Goal: Task Accomplishment & Management: Use online tool/utility

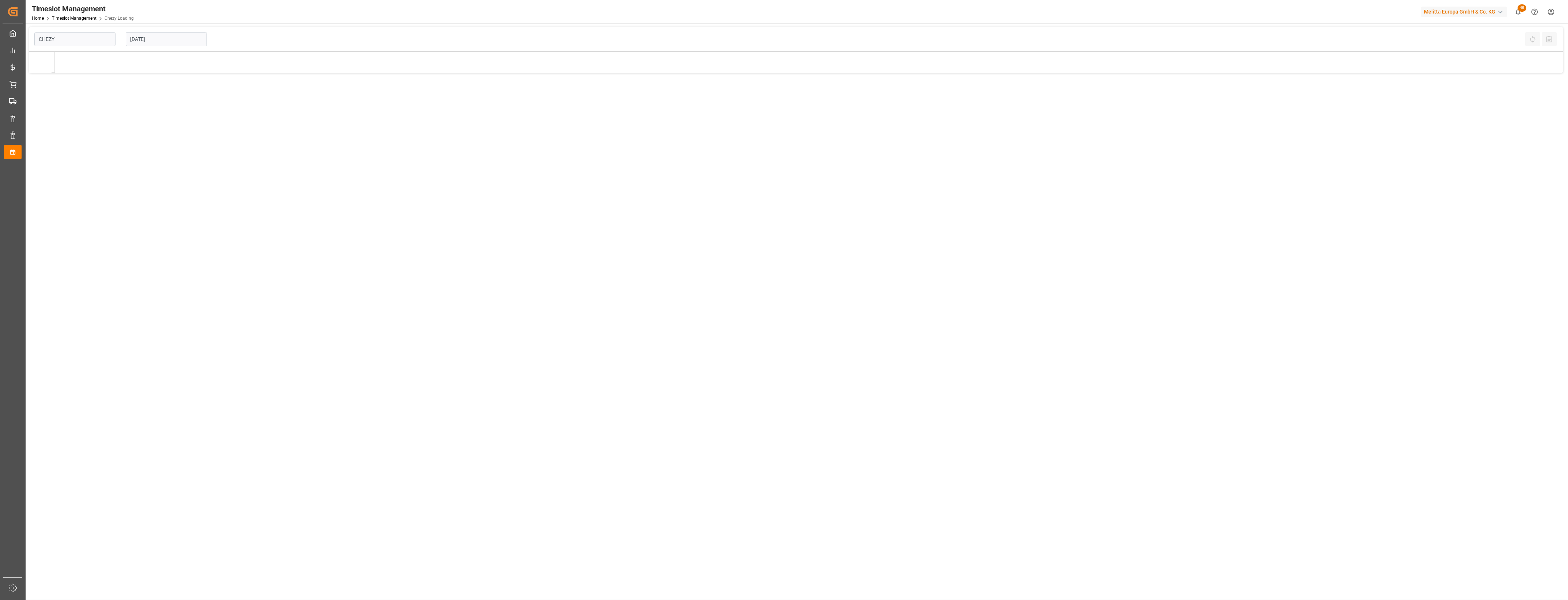
type input "Chezy Loading"
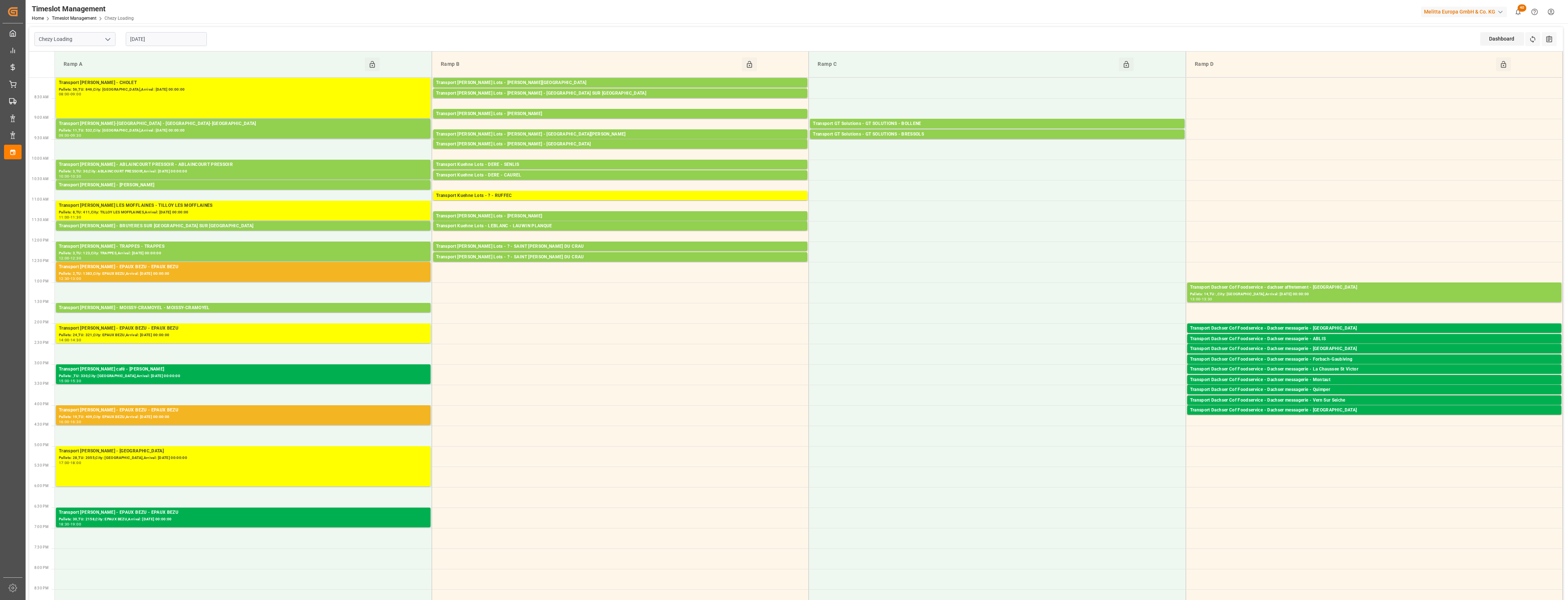
click at [154, 38] on input "[DATE]" at bounding box center [166, 39] width 81 height 14
click at [176, 128] on span "21" at bounding box center [178, 126] width 5 height 5
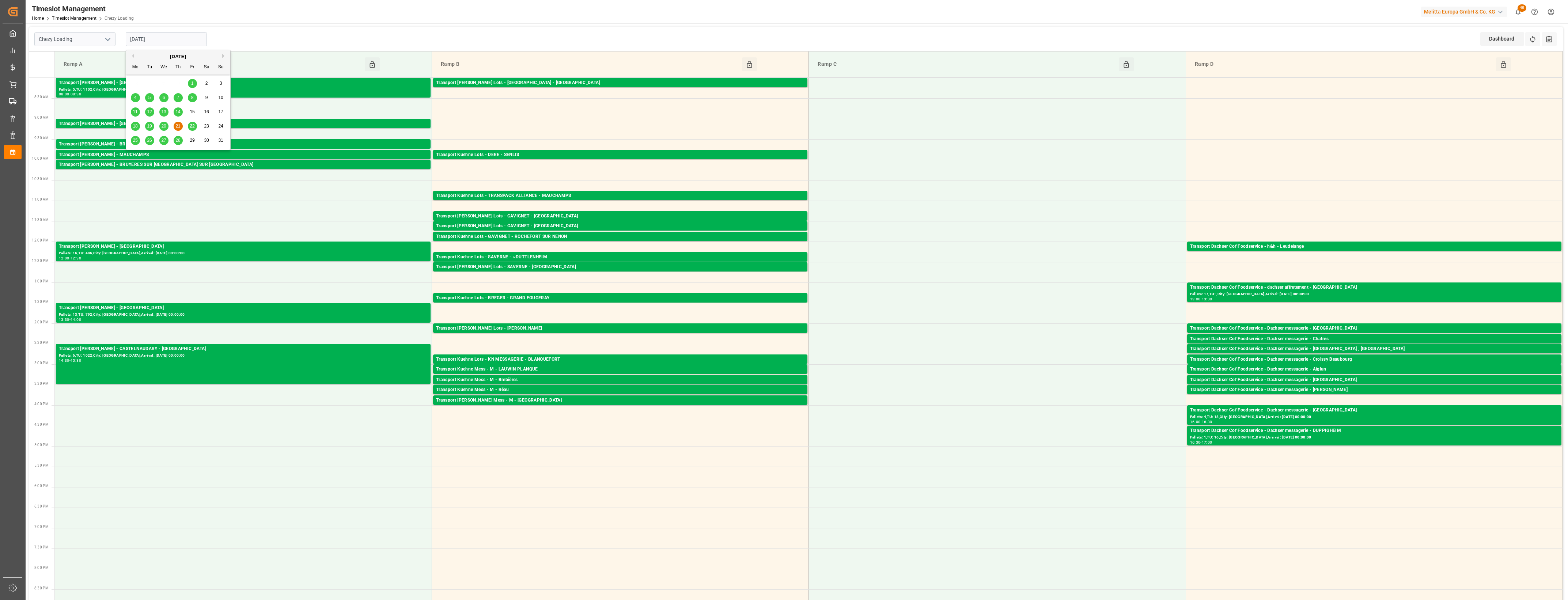
click at [183, 43] on input "[DATE]" at bounding box center [166, 39] width 81 height 14
click at [192, 128] on span "22" at bounding box center [192, 126] width 5 height 5
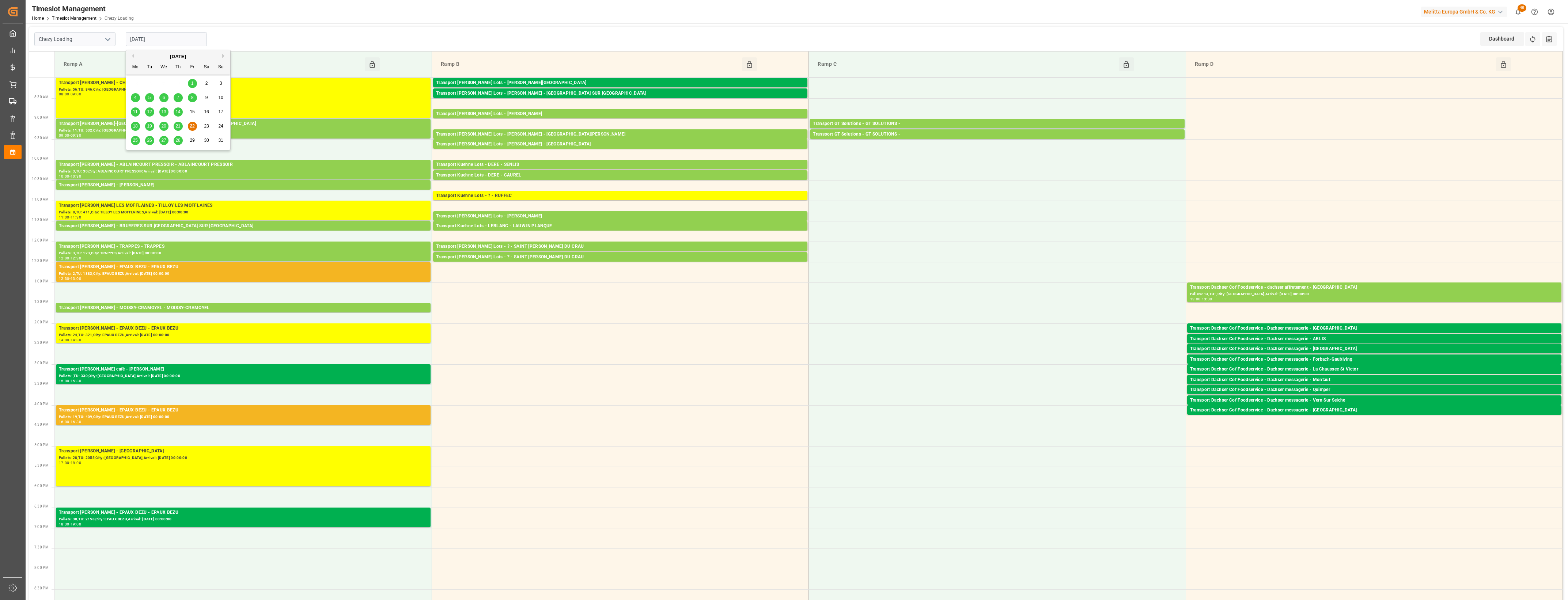
click at [180, 41] on input "[DATE]" at bounding box center [166, 39] width 81 height 14
click at [165, 125] on span "20" at bounding box center [164, 126] width 5 height 5
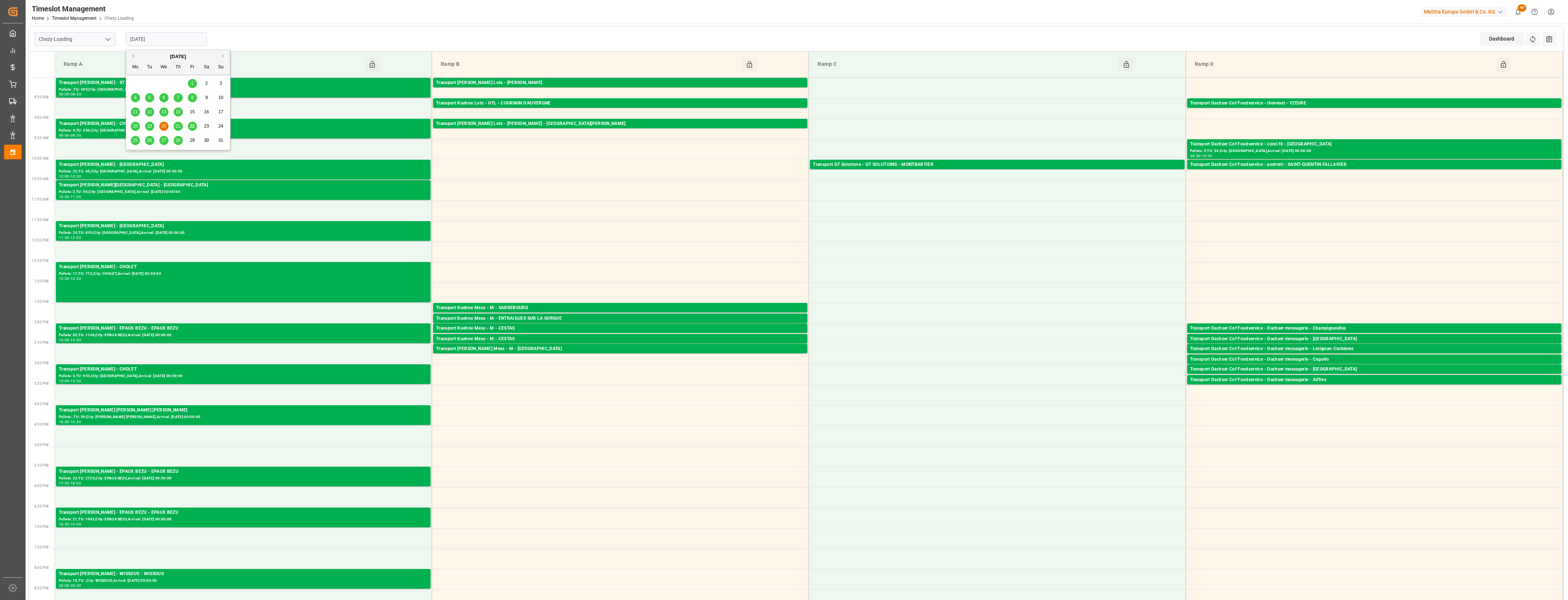
click at [166, 41] on input "[DATE]" at bounding box center [166, 39] width 81 height 14
click at [150, 127] on span "19" at bounding box center [149, 126] width 5 height 5
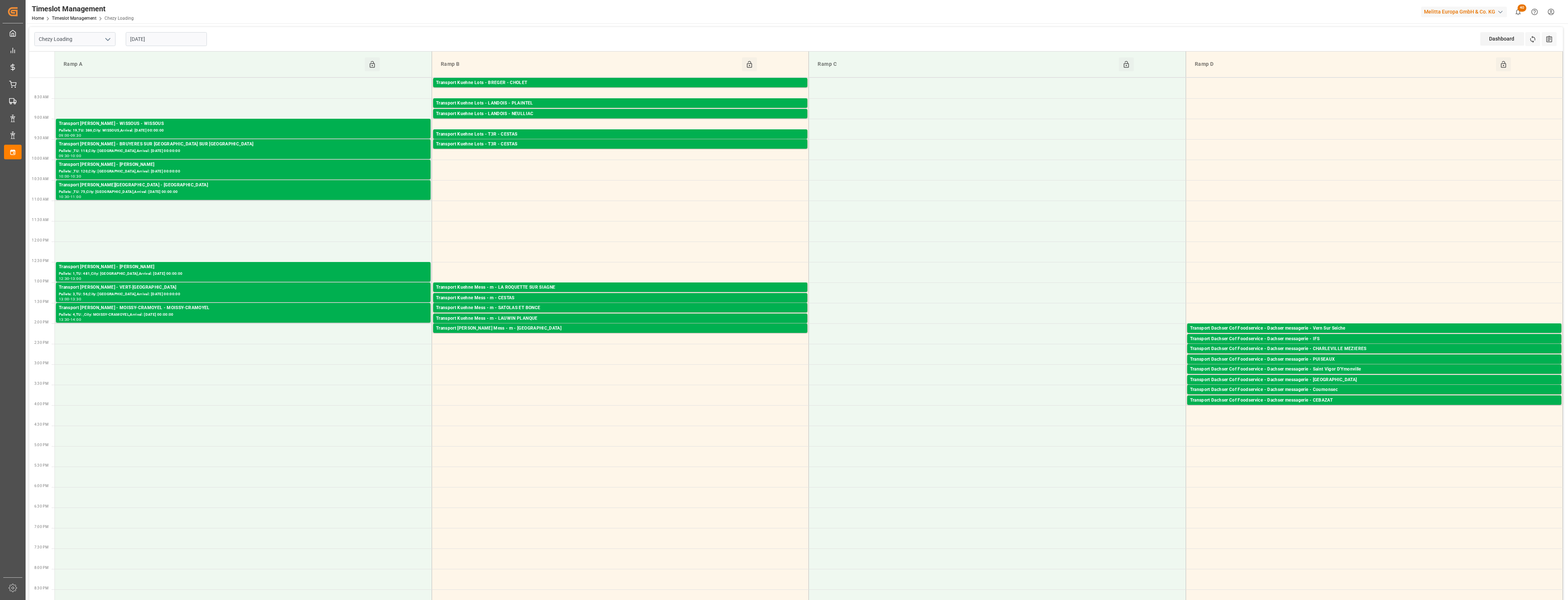
click at [172, 37] on input "[DATE]" at bounding box center [166, 39] width 81 height 14
click at [177, 130] on div "21" at bounding box center [178, 127] width 9 height 9
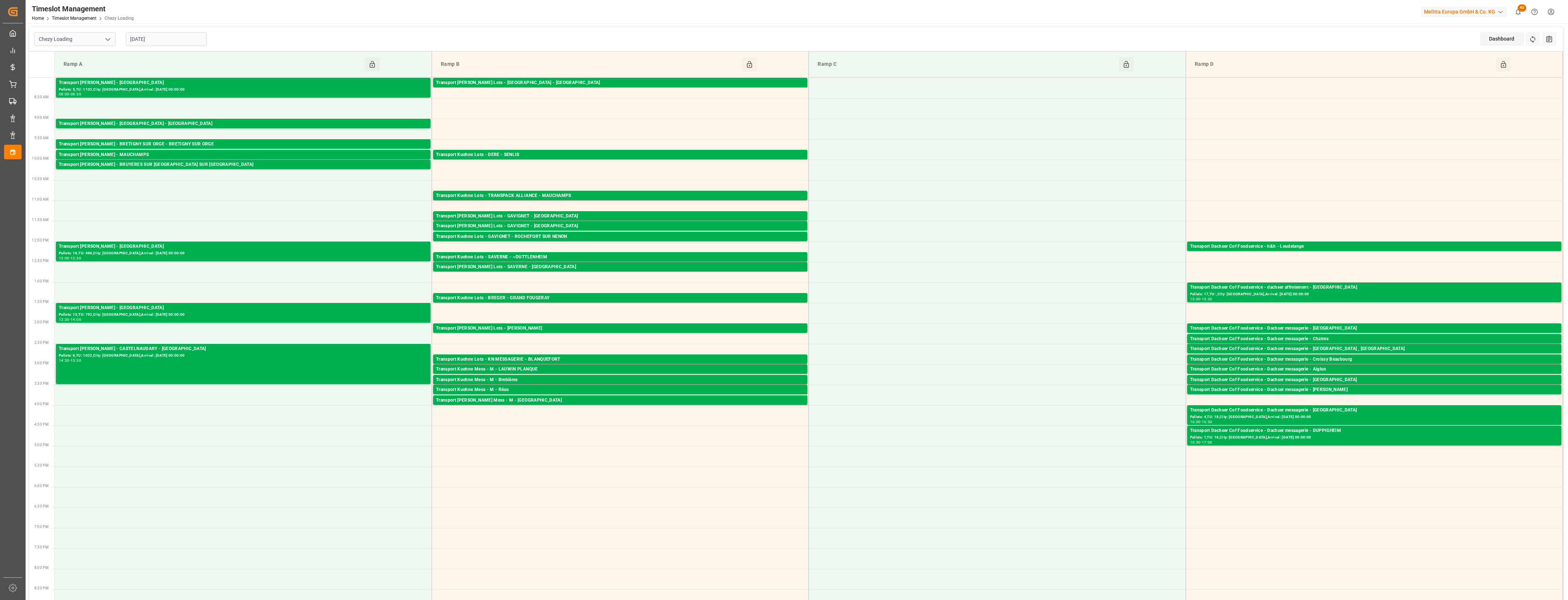
click at [173, 41] on input "[DATE]" at bounding box center [166, 39] width 81 height 14
click at [165, 127] on span "20" at bounding box center [164, 126] width 5 height 5
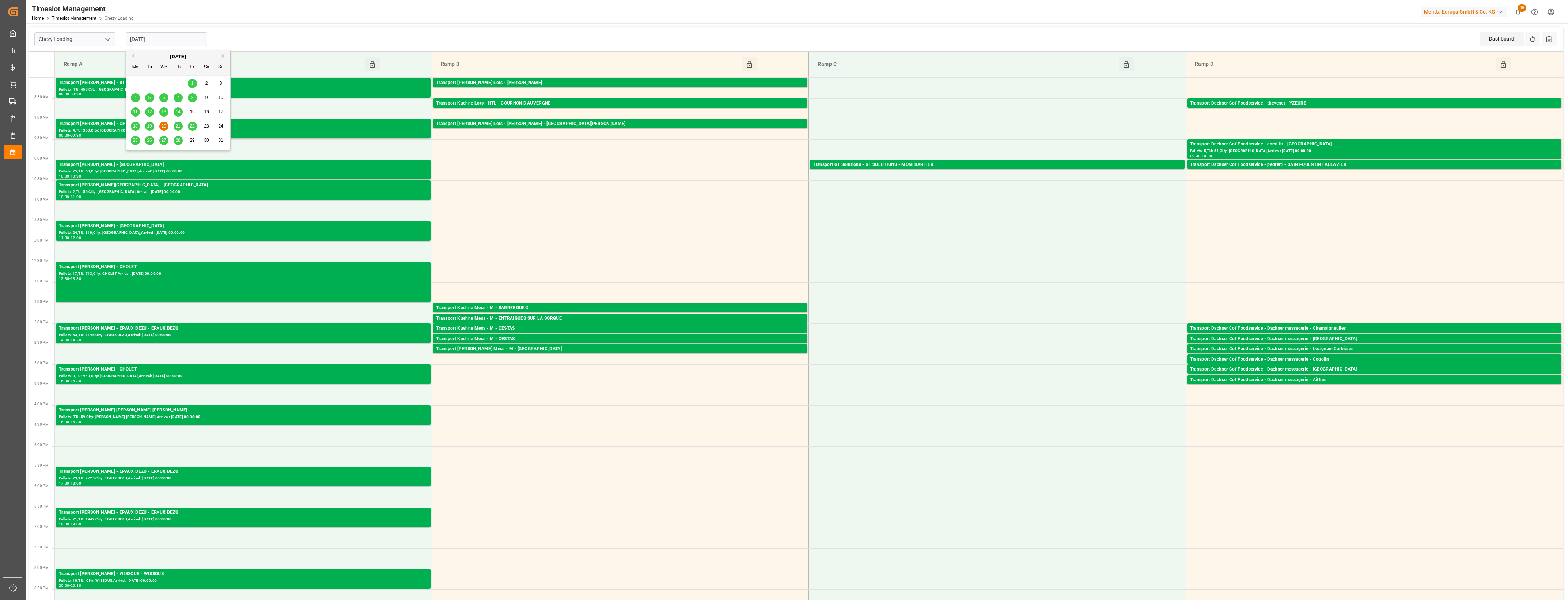
click at [178, 34] on input "[DATE]" at bounding box center [166, 39] width 81 height 14
click at [178, 129] on div "21" at bounding box center [178, 127] width 9 height 9
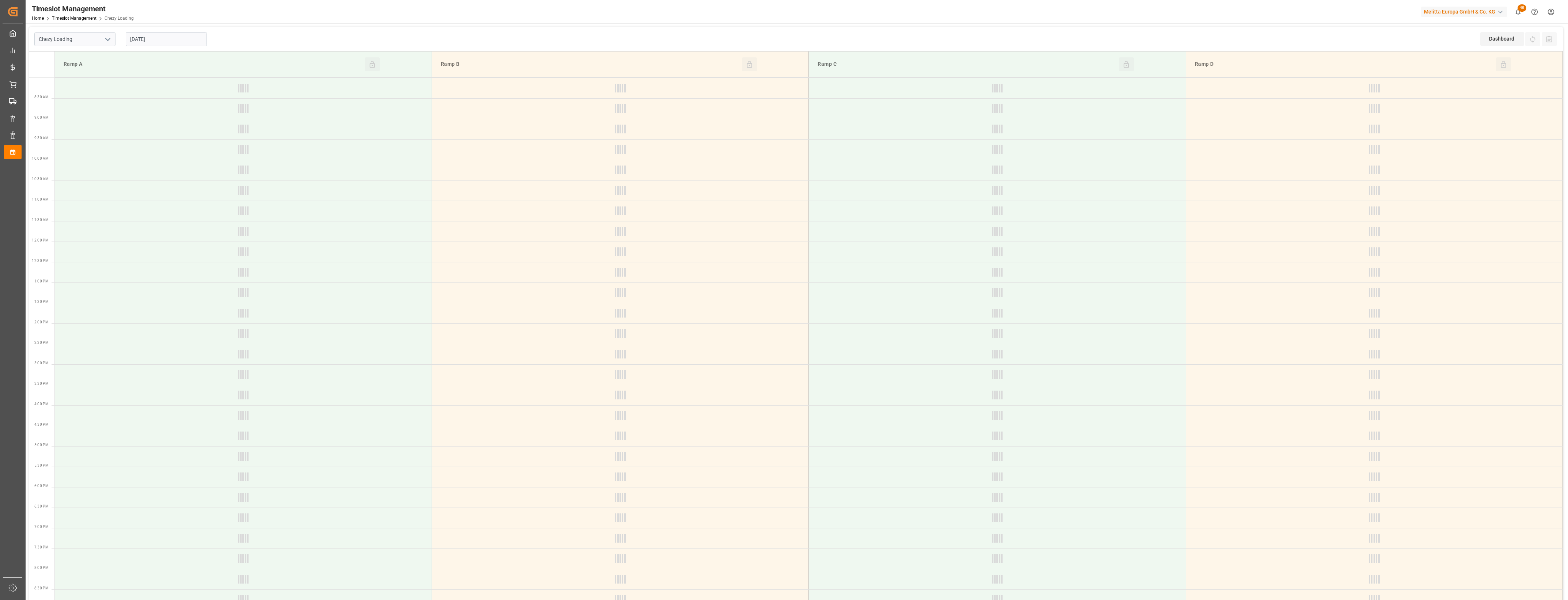
click at [169, 38] on input "[DATE]" at bounding box center [166, 39] width 81 height 14
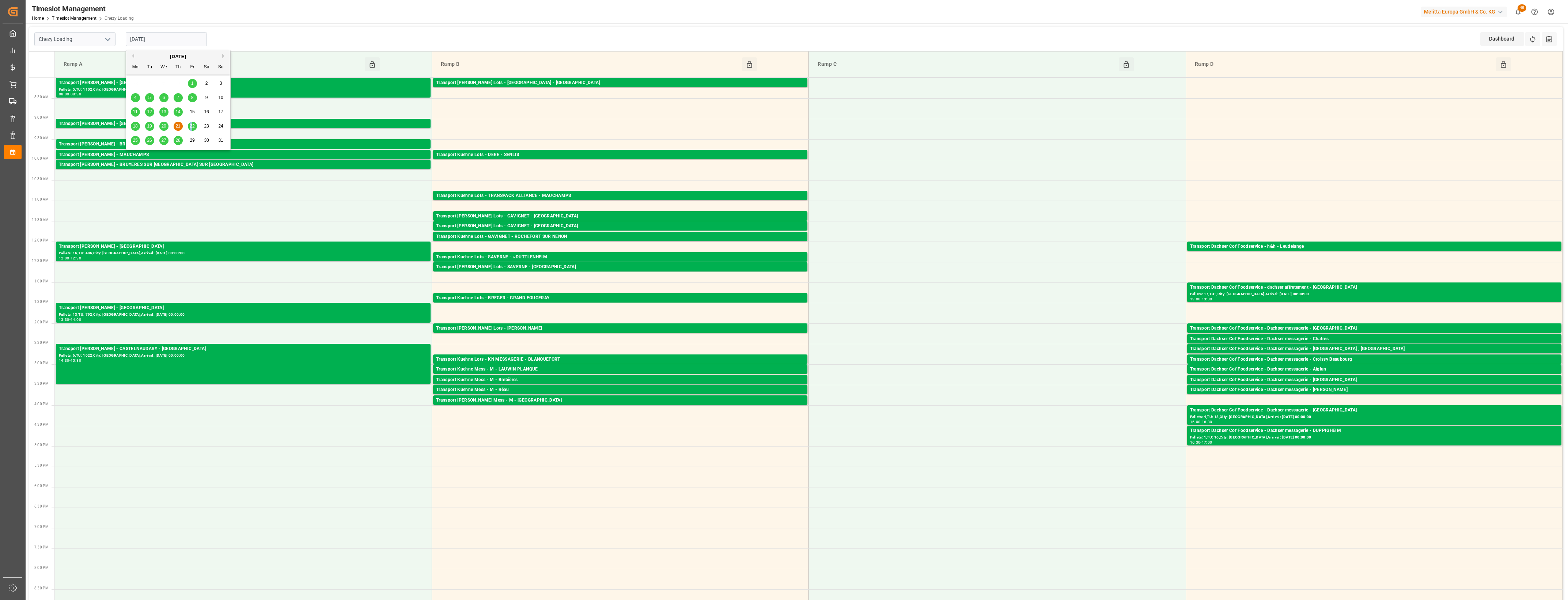
click at [192, 127] on span "22" at bounding box center [192, 126] width 5 height 5
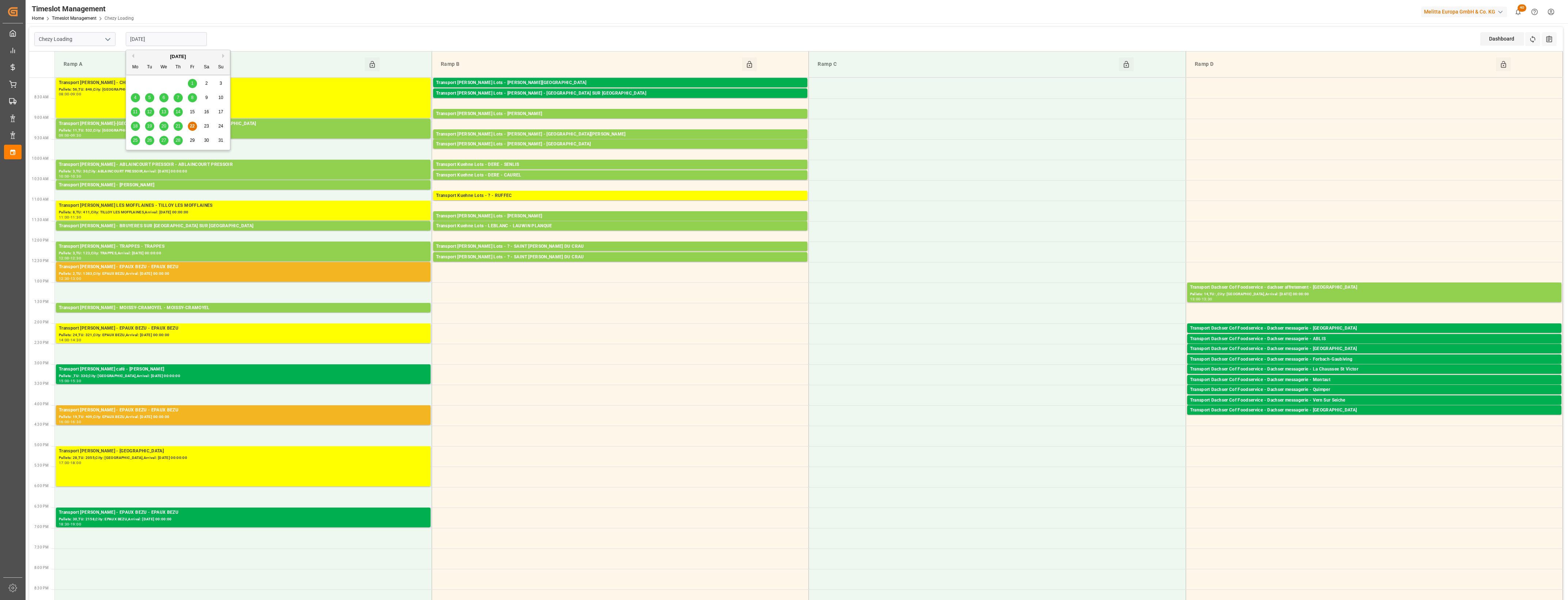
click at [183, 35] on input "[DATE]" at bounding box center [166, 39] width 81 height 14
click at [134, 141] on span "25" at bounding box center [135, 140] width 5 height 5
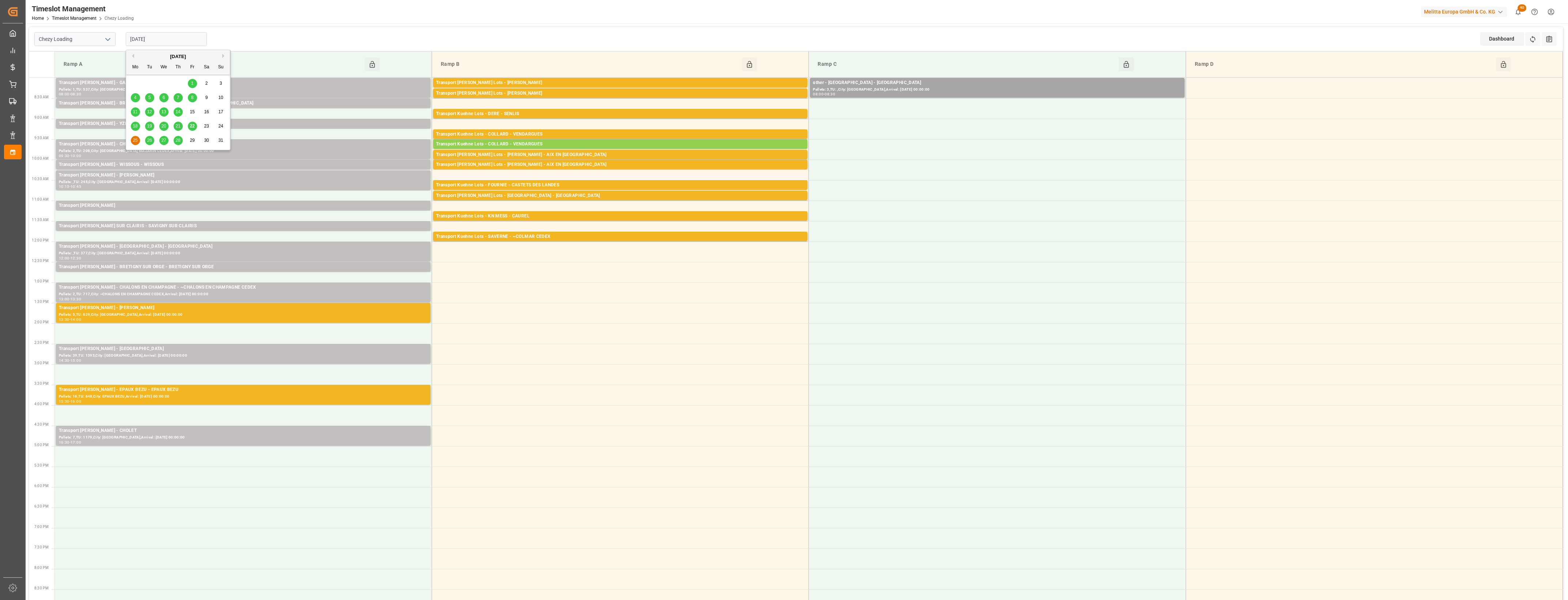
click at [172, 41] on input "[DATE]" at bounding box center [166, 39] width 81 height 14
click at [149, 142] on span "26" at bounding box center [149, 140] width 5 height 5
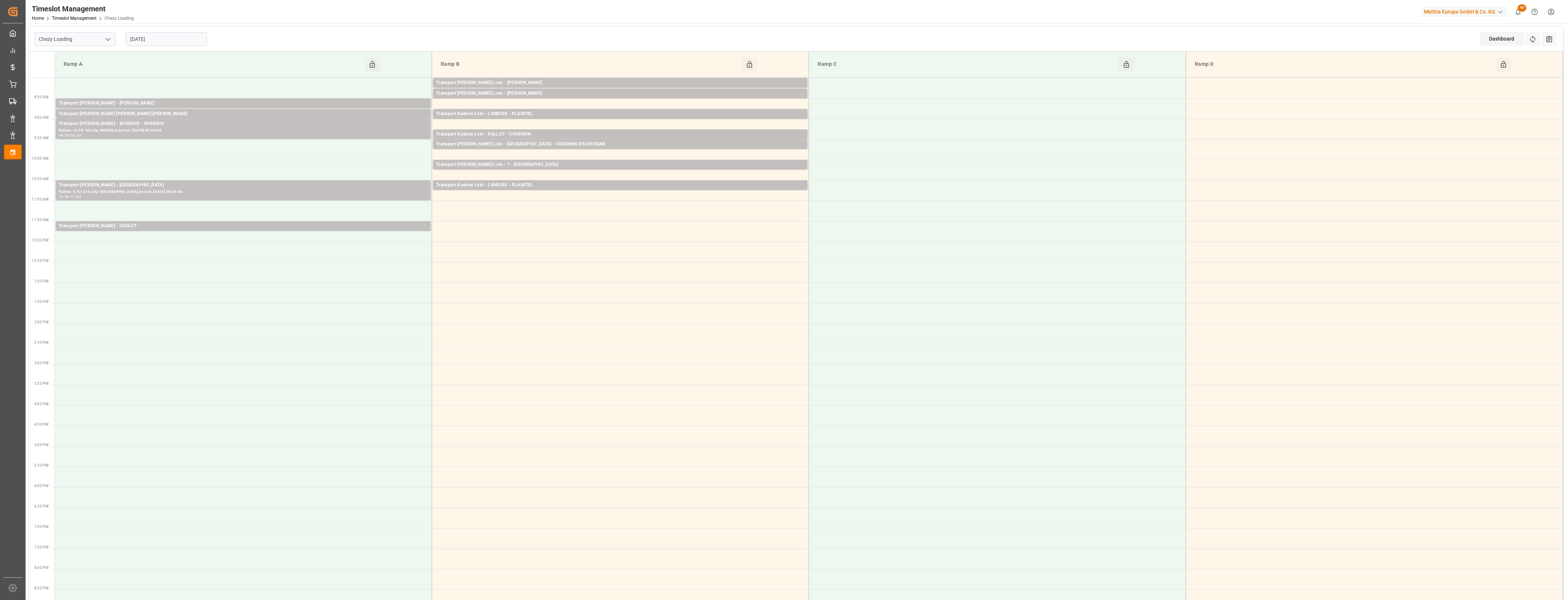
click at [169, 40] on input "[DATE]" at bounding box center [166, 39] width 81 height 14
click at [163, 143] on span "27" at bounding box center [164, 140] width 5 height 5
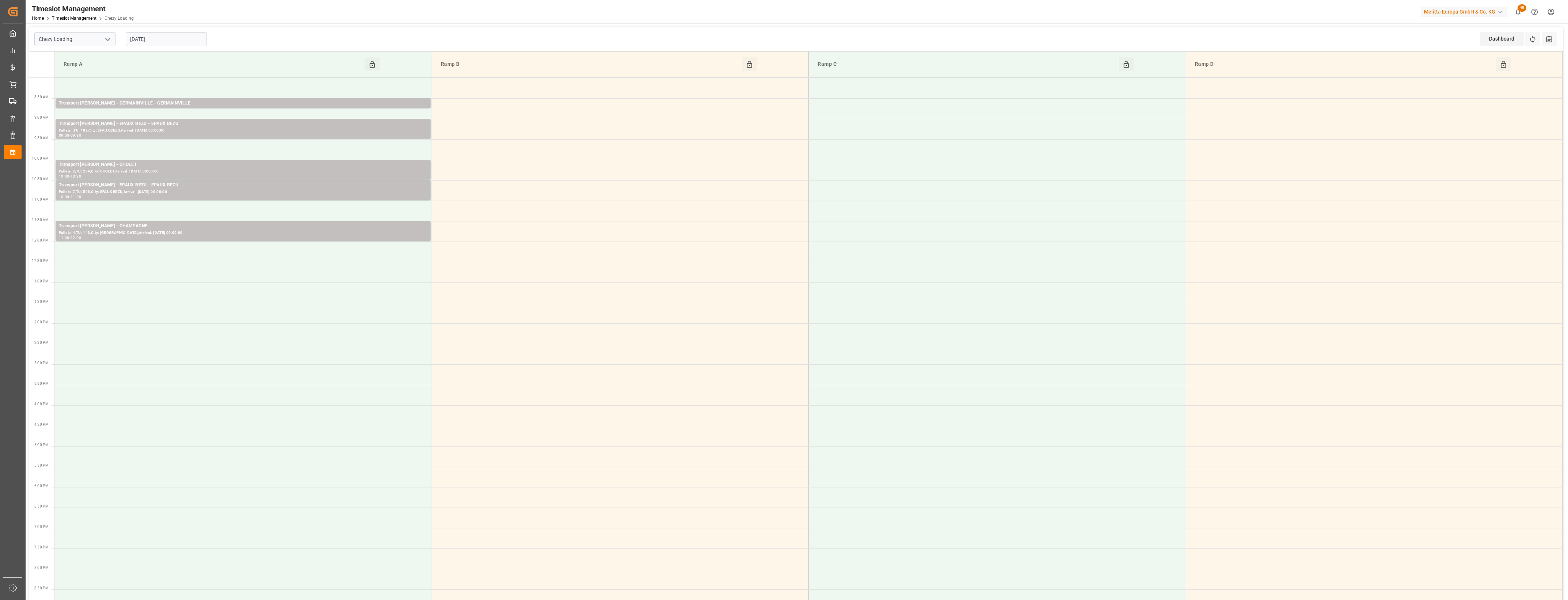
click at [163, 39] on input "27-08-2025" at bounding box center [166, 39] width 81 height 14
click at [194, 127] on span "22" at bounding box center [192, 126] width 5 height 5
type input "[DATE]"
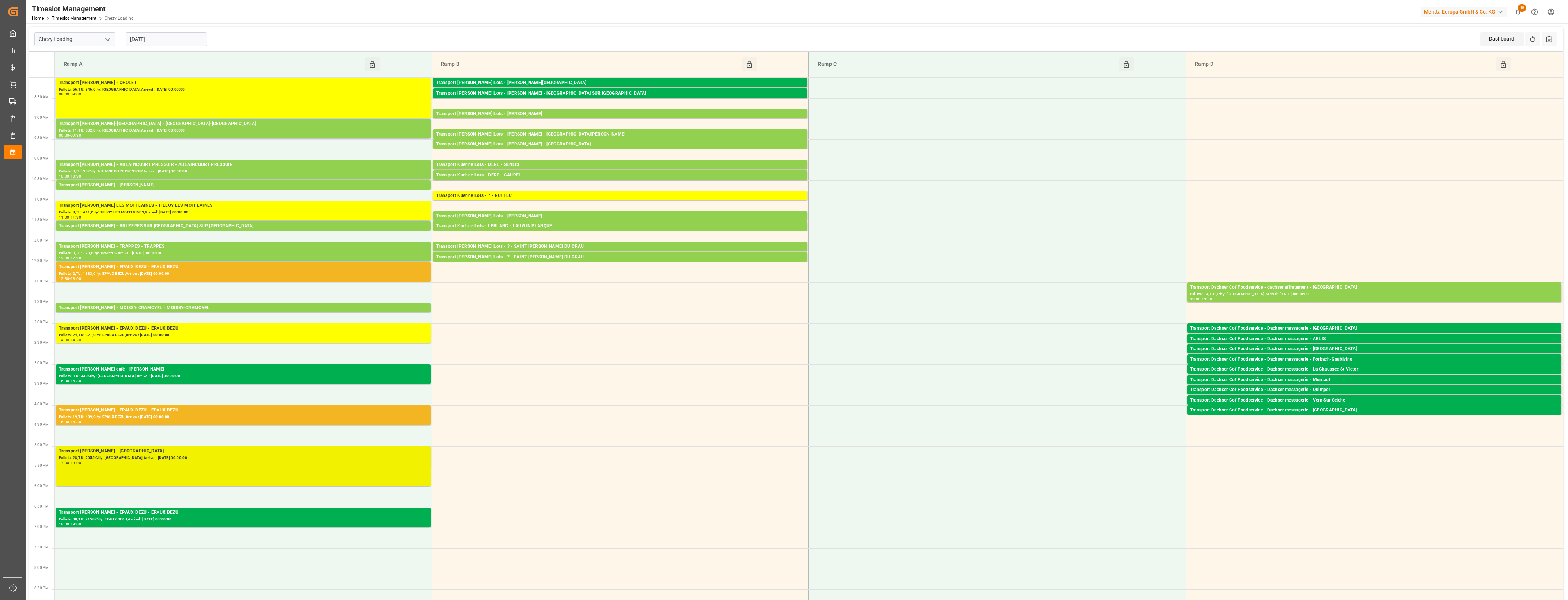
click at [223, 459] on div "Pallets: 28,TU: 2055,City: [GEOGRAPHIC_DATA],Arrival: [DATE] 00:00:00" at bounding box center [243, 458] width 369 height 6
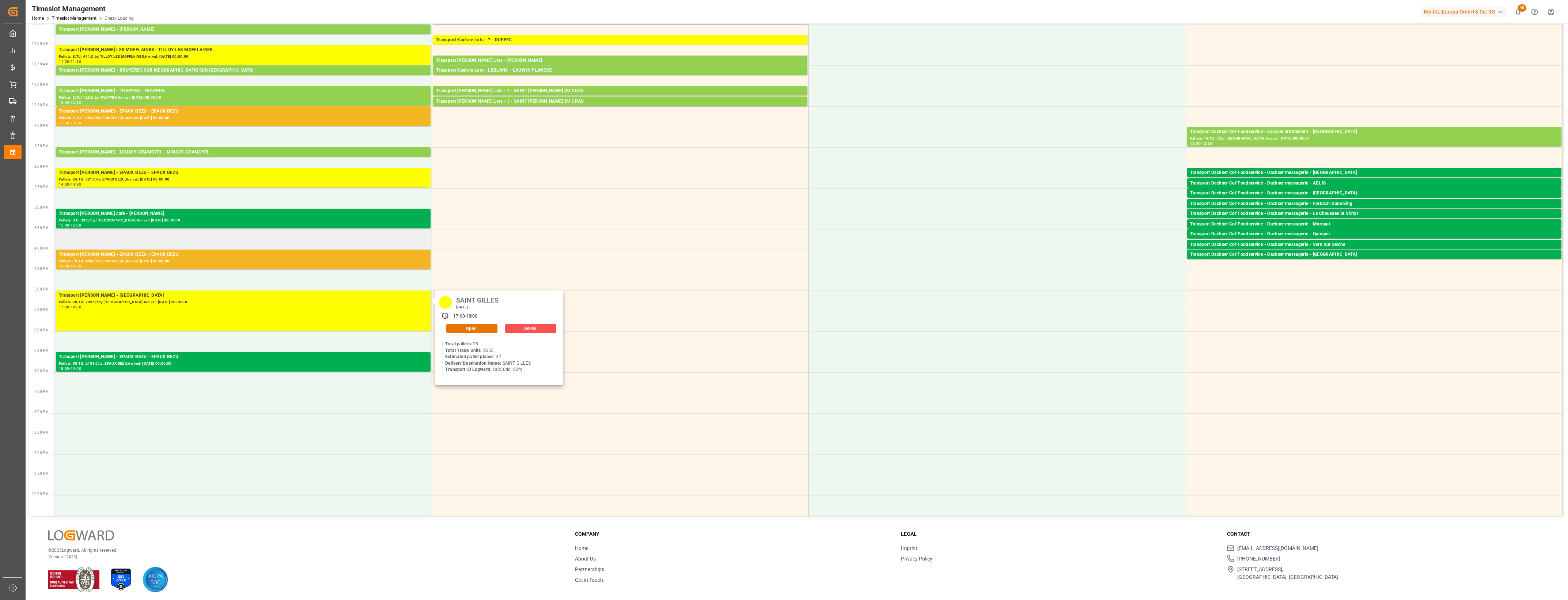
scroll to position [158, 0]
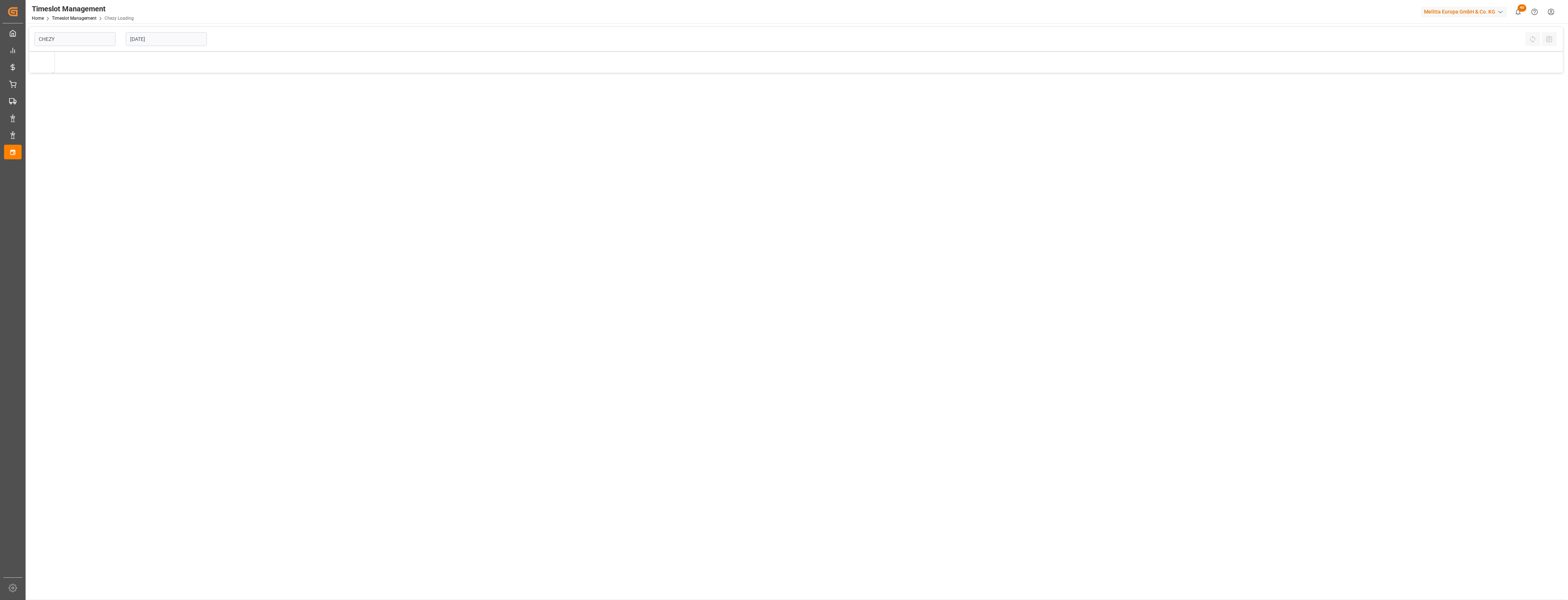
type input "Chezy Loading"
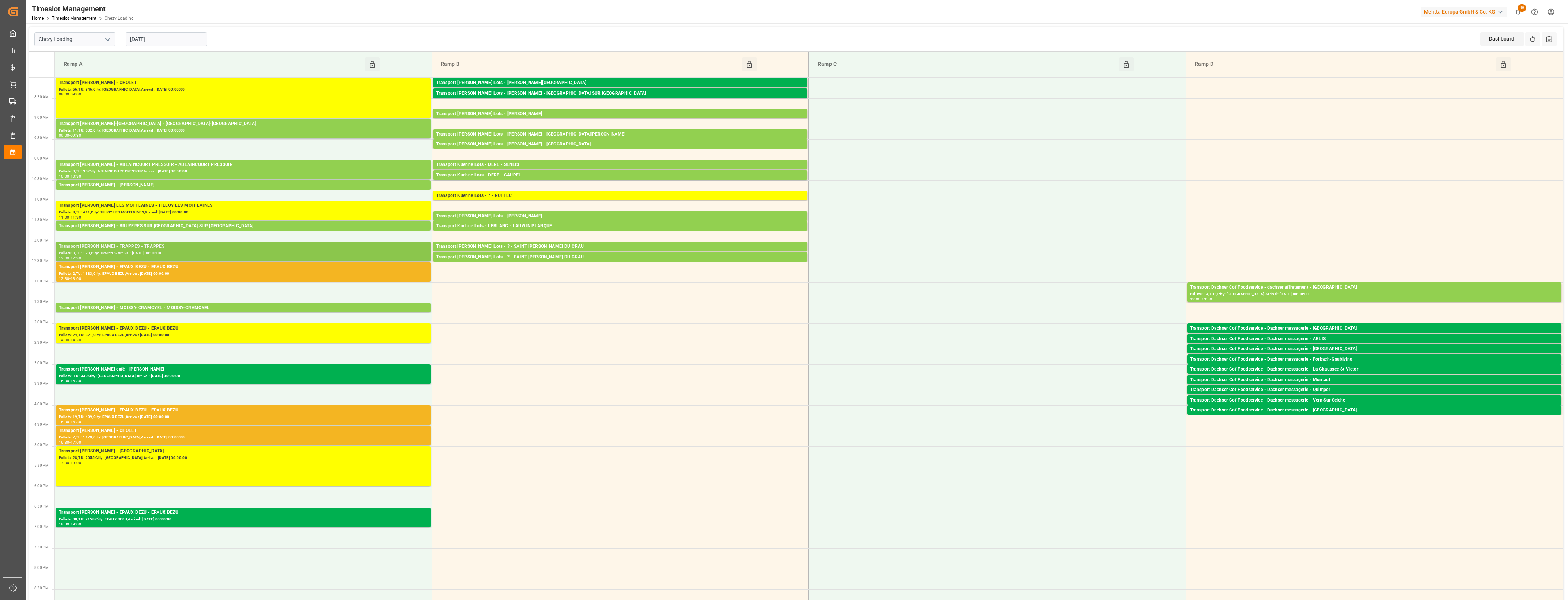
scroll to position [46, 0]
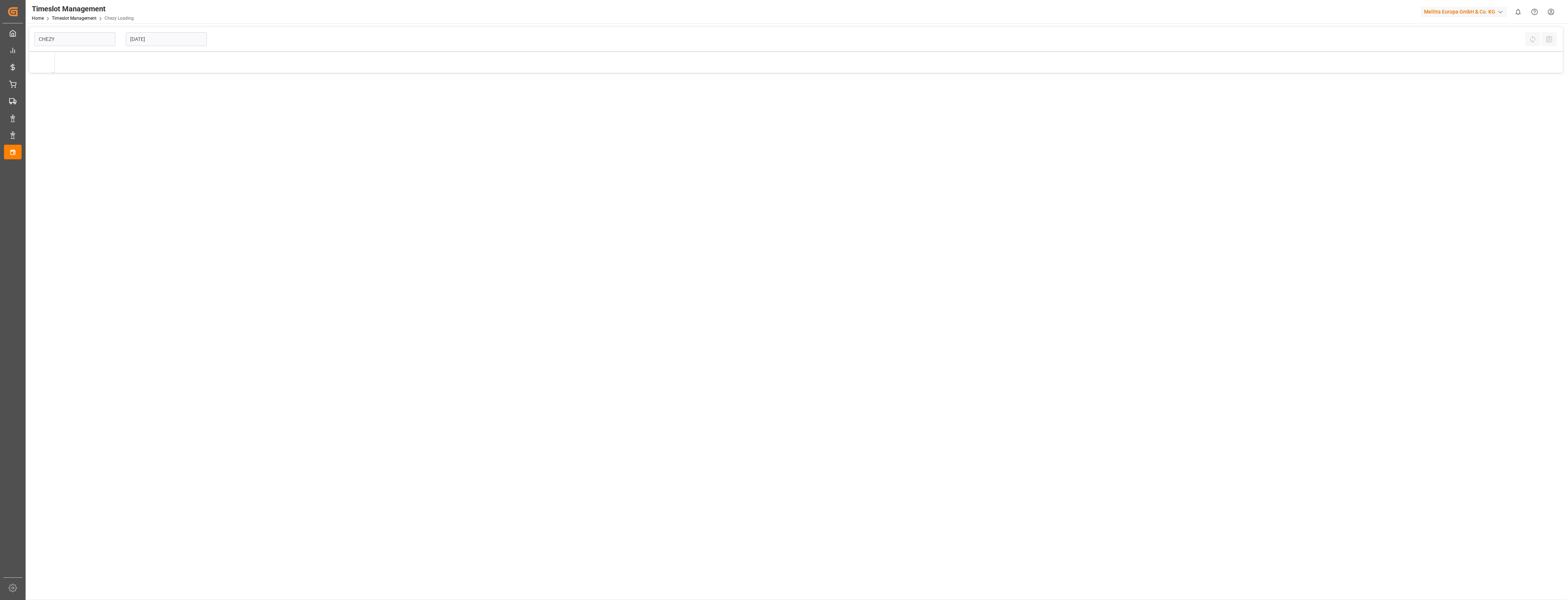
type input "Chezy Loading"
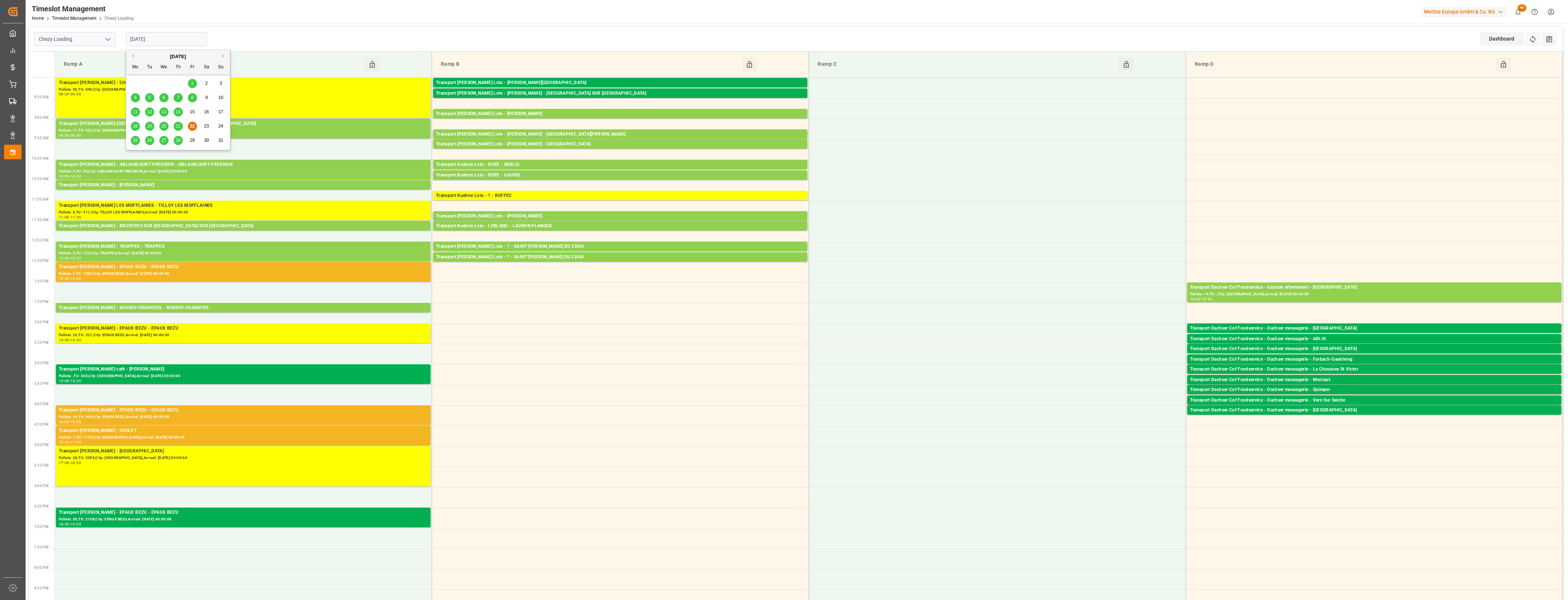
click at [192, 39] on input "[DATE]" at bounding box center [166, 39] width 81 height 14
click at [131, 140] on div "25" at bounding box center [135, 141] width 9 height 9
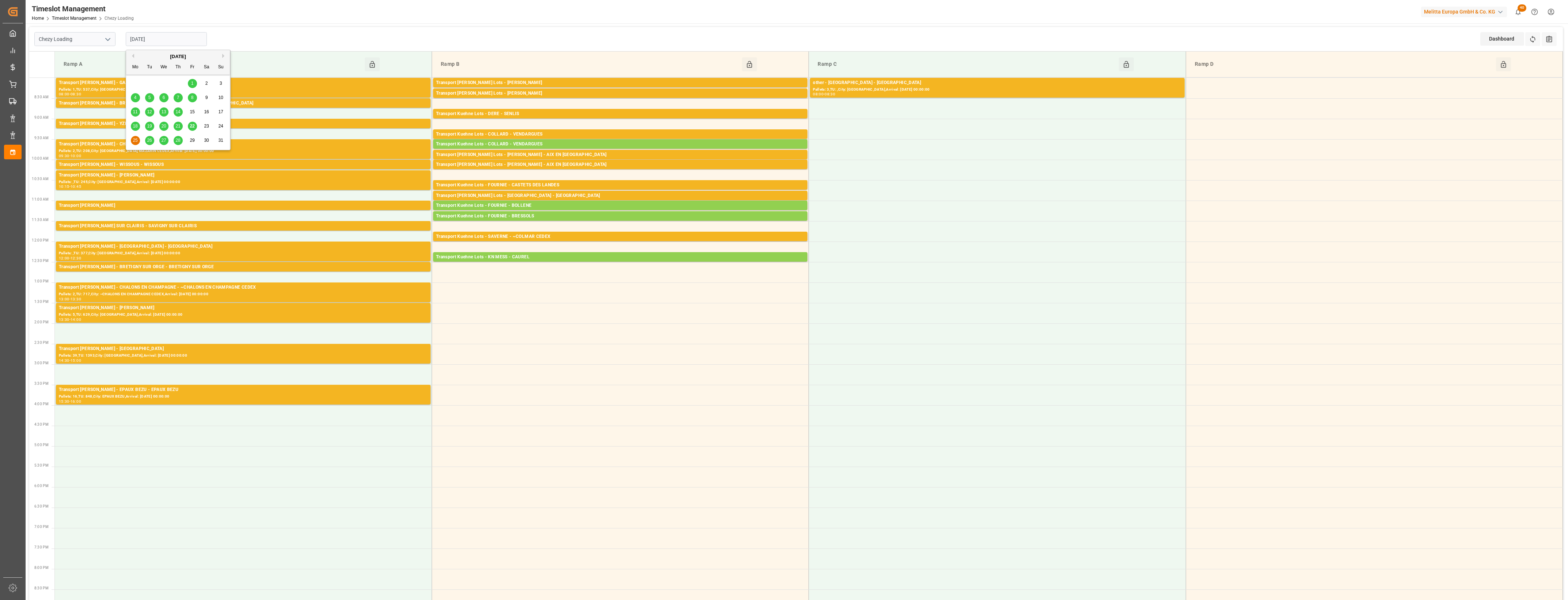
click at [171, 40] on input "[DATE]" at bounding box center [166, 39] width 81 height 14
click at [149, 142] on span "26" at bounding box center [149, 140] width 5 height 5
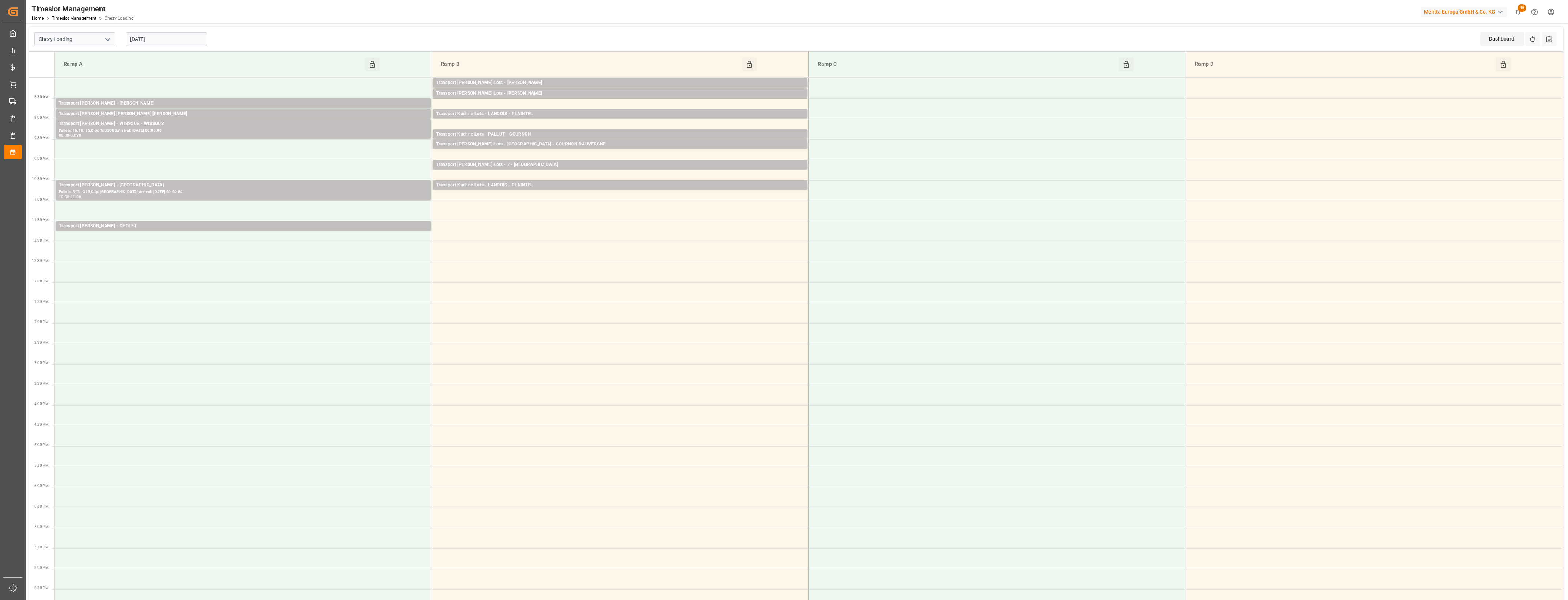
click at [166, 41] on input "[DATE]" at bounding box center [166, 39] width 81 height 14
click at [187, 127] on div "18 19 20 21 22 23 24" at bounding box center [178, 126] width 100 height 14
click at [190, 128] on span "22" at bounding box center [192, 126] width 5 height 5
type input "[DATE]"
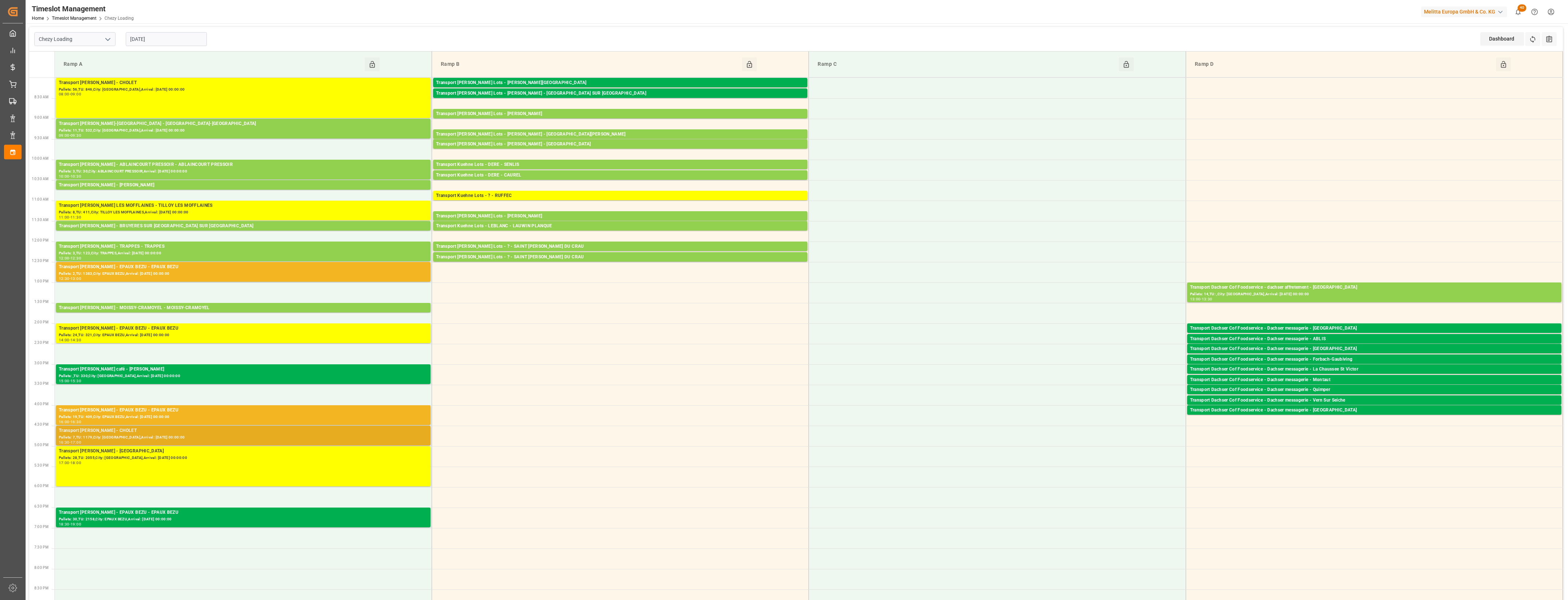
click at [175, 439] on div "Pallets: 7,TU: 1179,City: [GEOGRAPHIC_DATA],Arrival: [DATE] 00:00:00" at bounding box center [243, 438] width 369 height 6
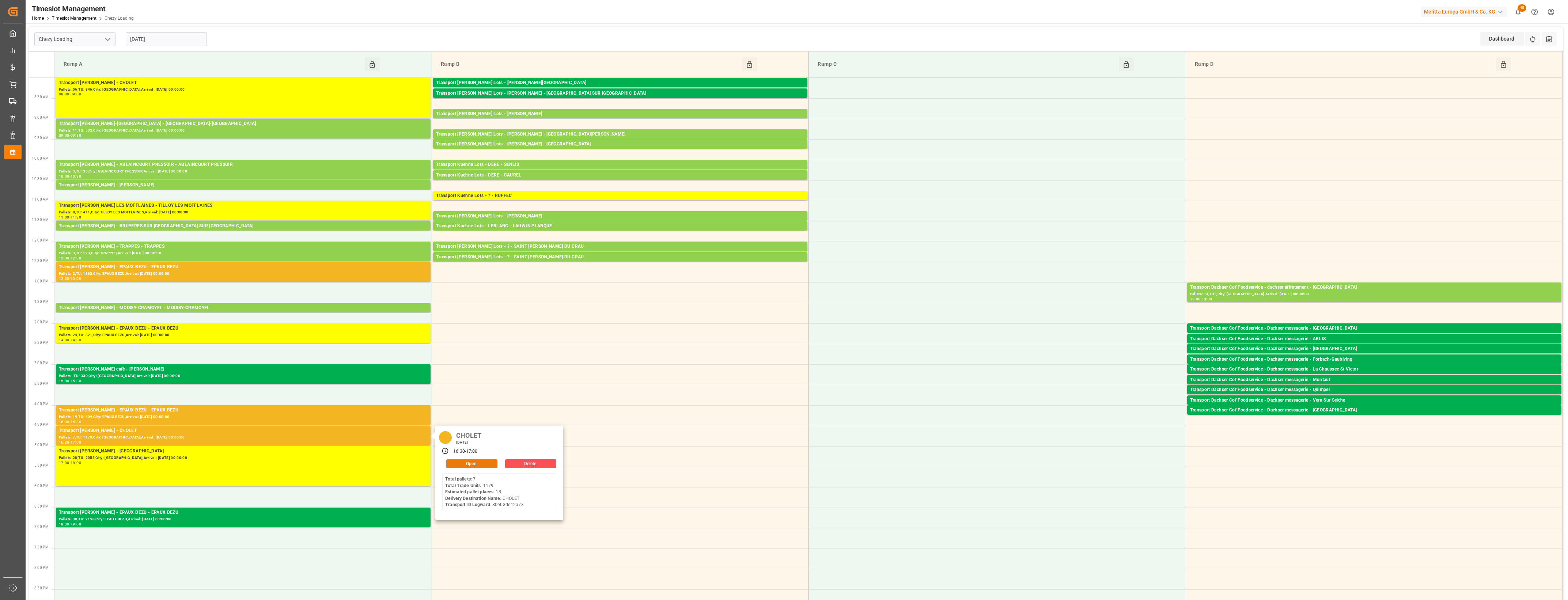
click at [490, 463] on button "Open" at bounding box center [472, 464] width 51 height 9
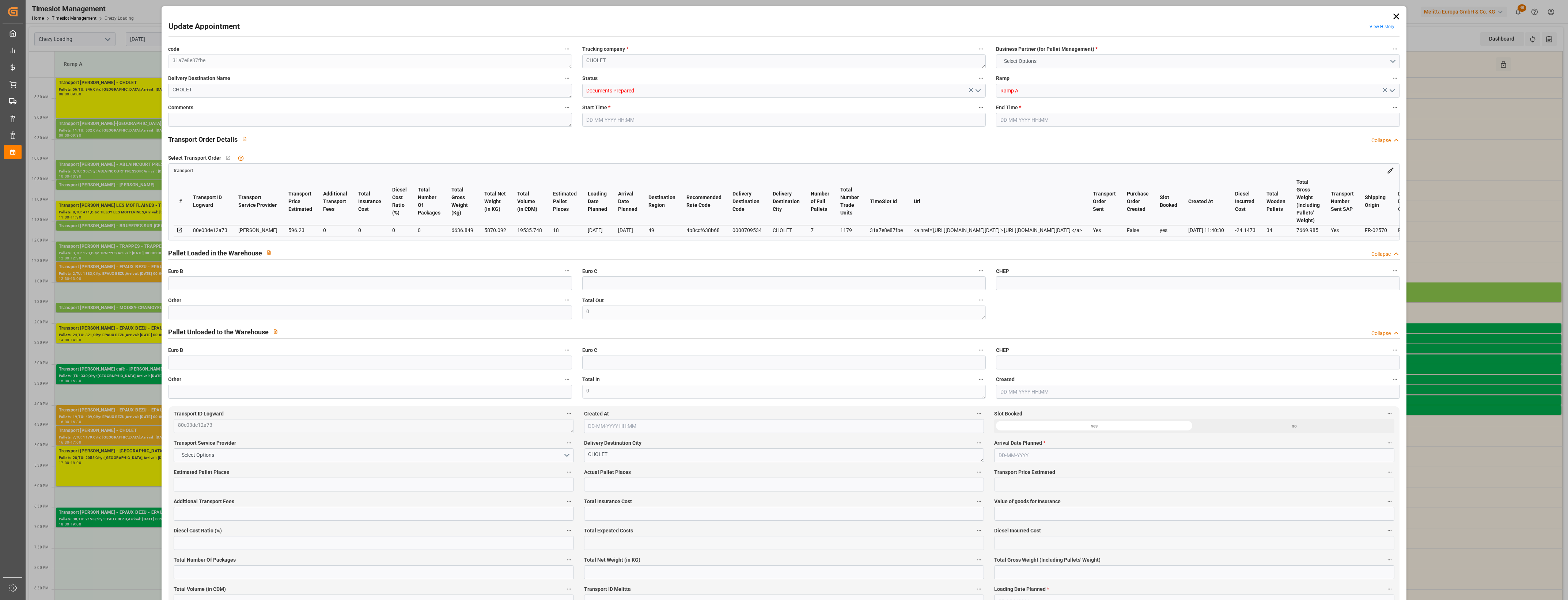
type input "18"
type input "596.23"
type input "0"
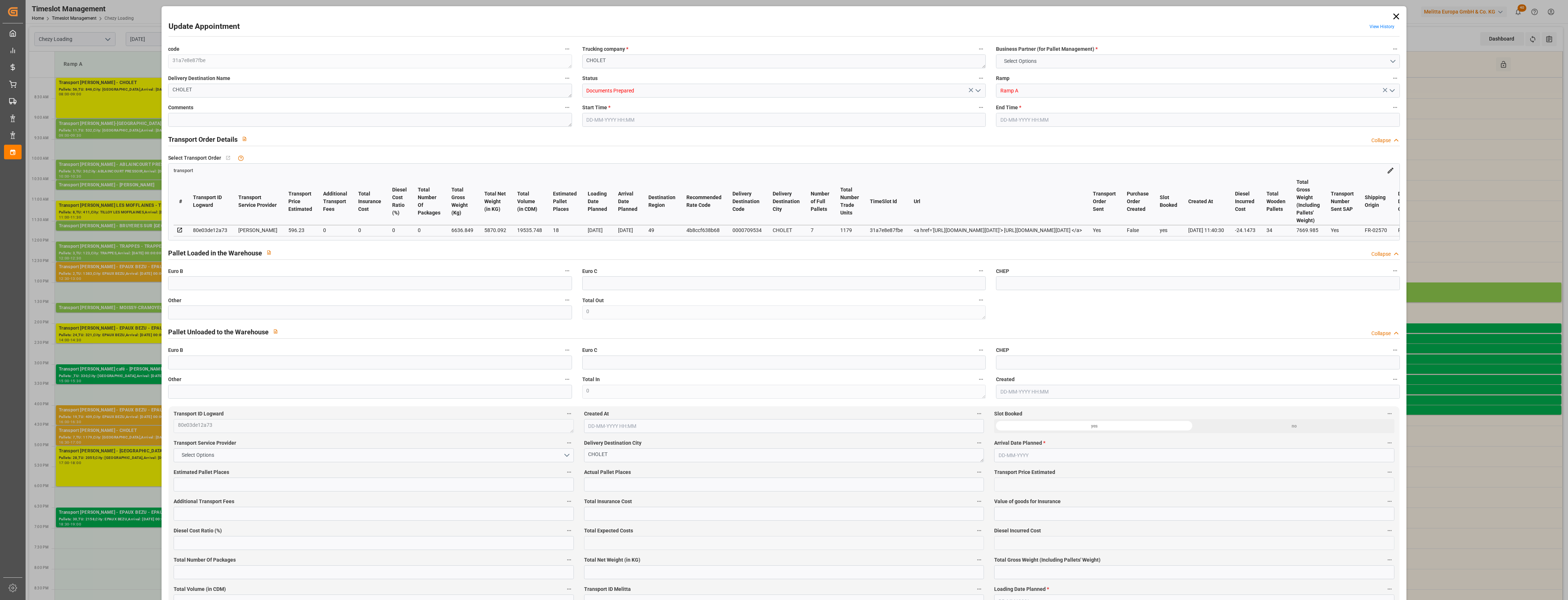
type input "572.0827"
type input "-24.1473"
type input "0"
type input "5870.092"
type input "7669.985"
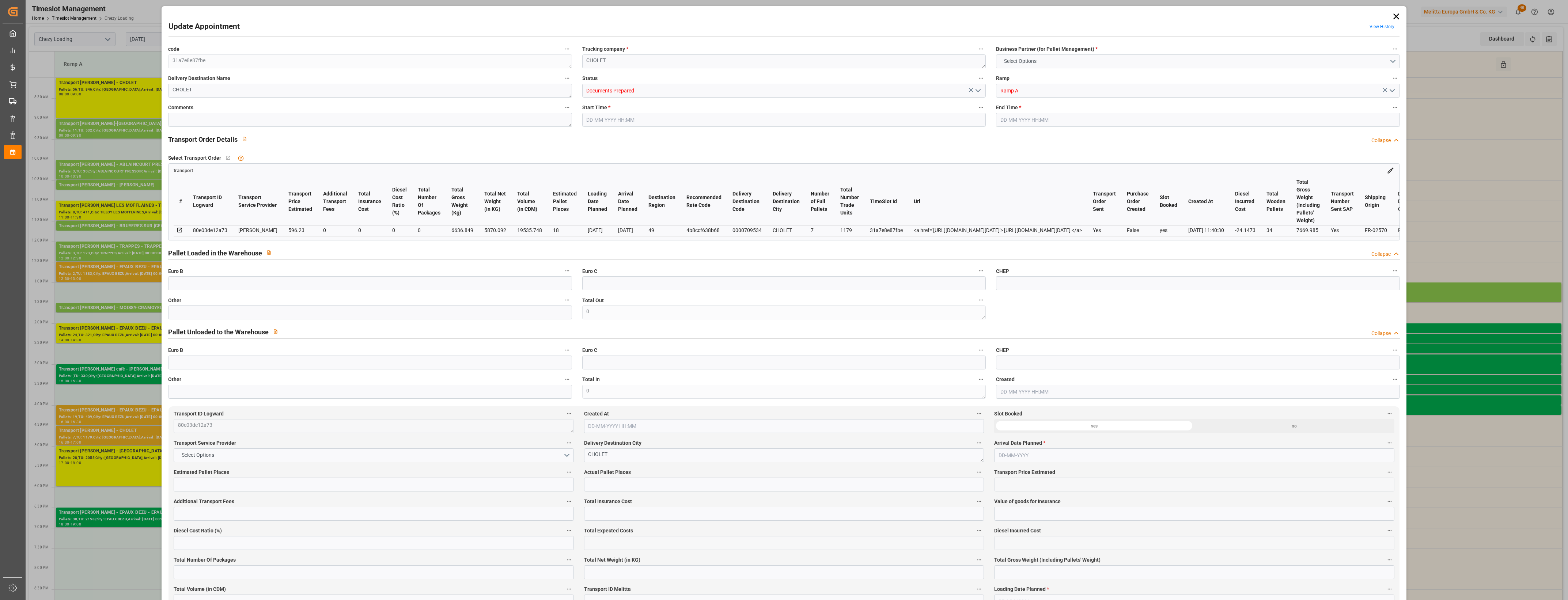
type input "19535.748"
type input "49"
type input "7"
type input "1179"
type input "34"
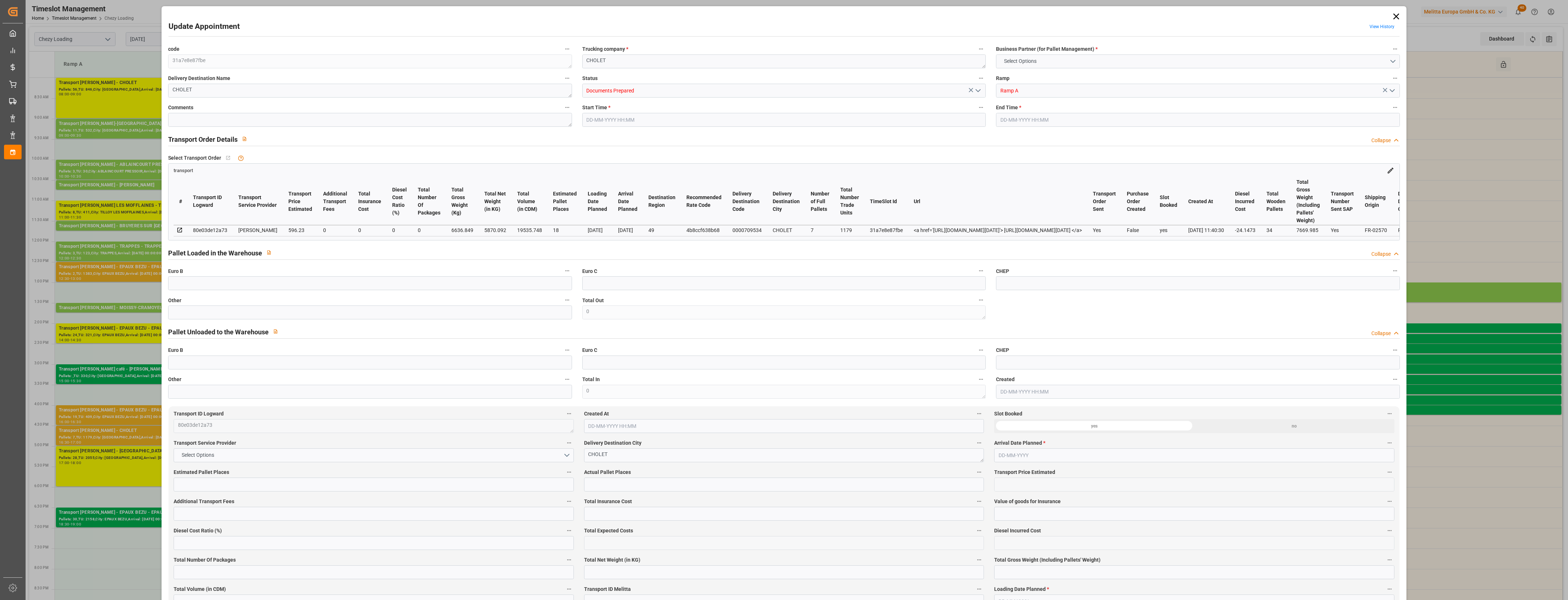
type input "101"
type input "6636.849"
type input "0"
type input "4710.8598"
type input "0"
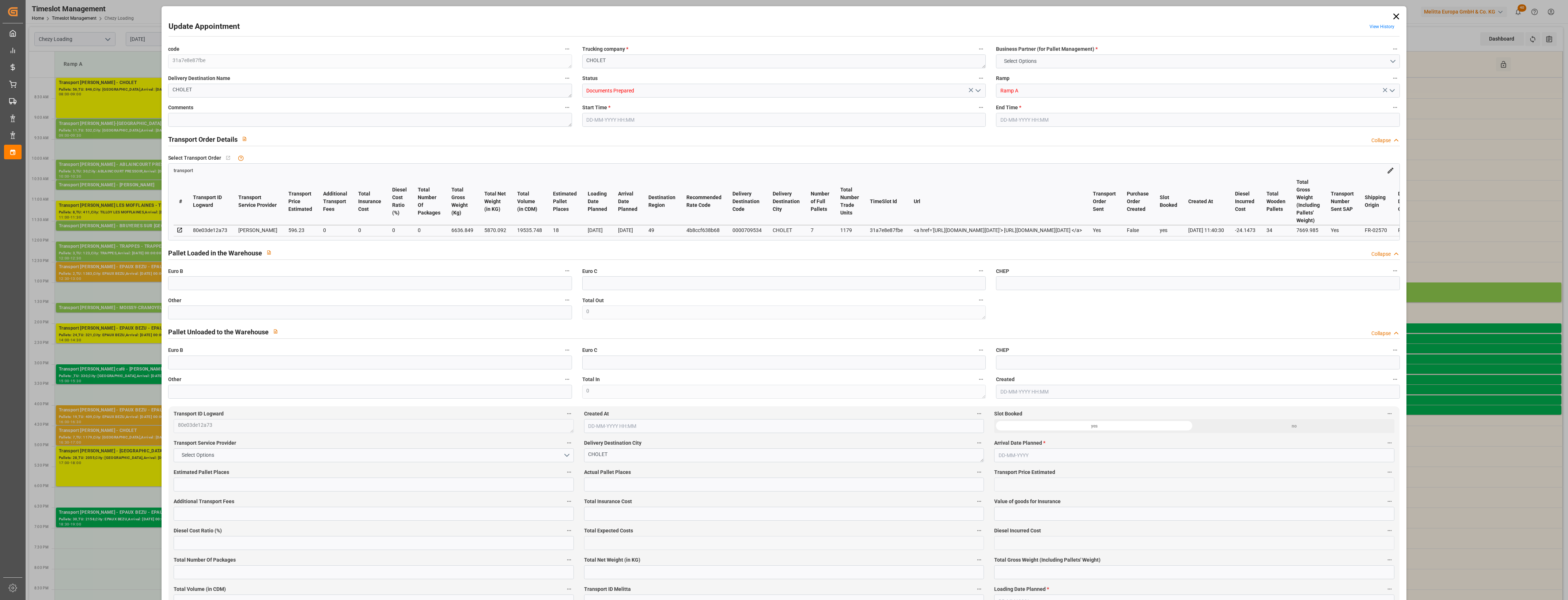
type input "0"
type input "21"
type input "35"
type input "[DATE] 16:30"
type input "[DATE] 17:00"
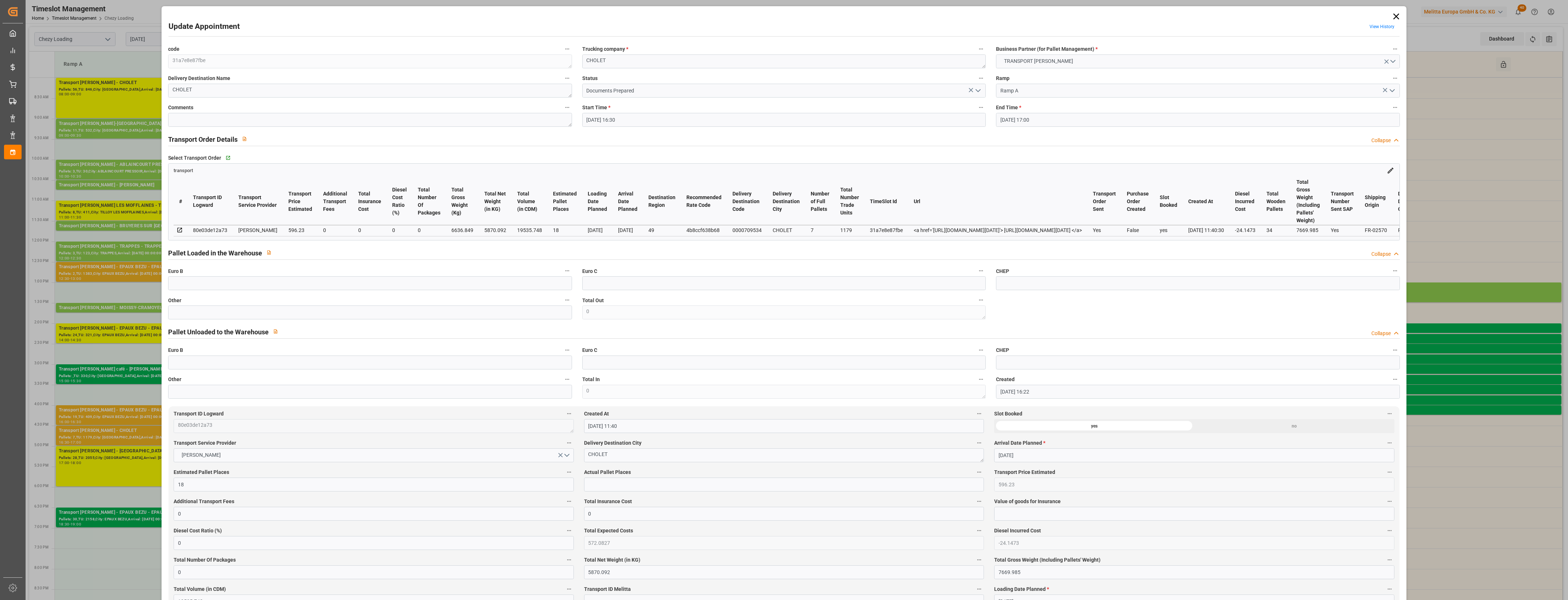
type input "[DATE] 16:22"
type input "[DATE] 11:40"
type input "[DATE]"
click at [1391, 15] on icon at bounding box center [1396, 16] width 10 height 10
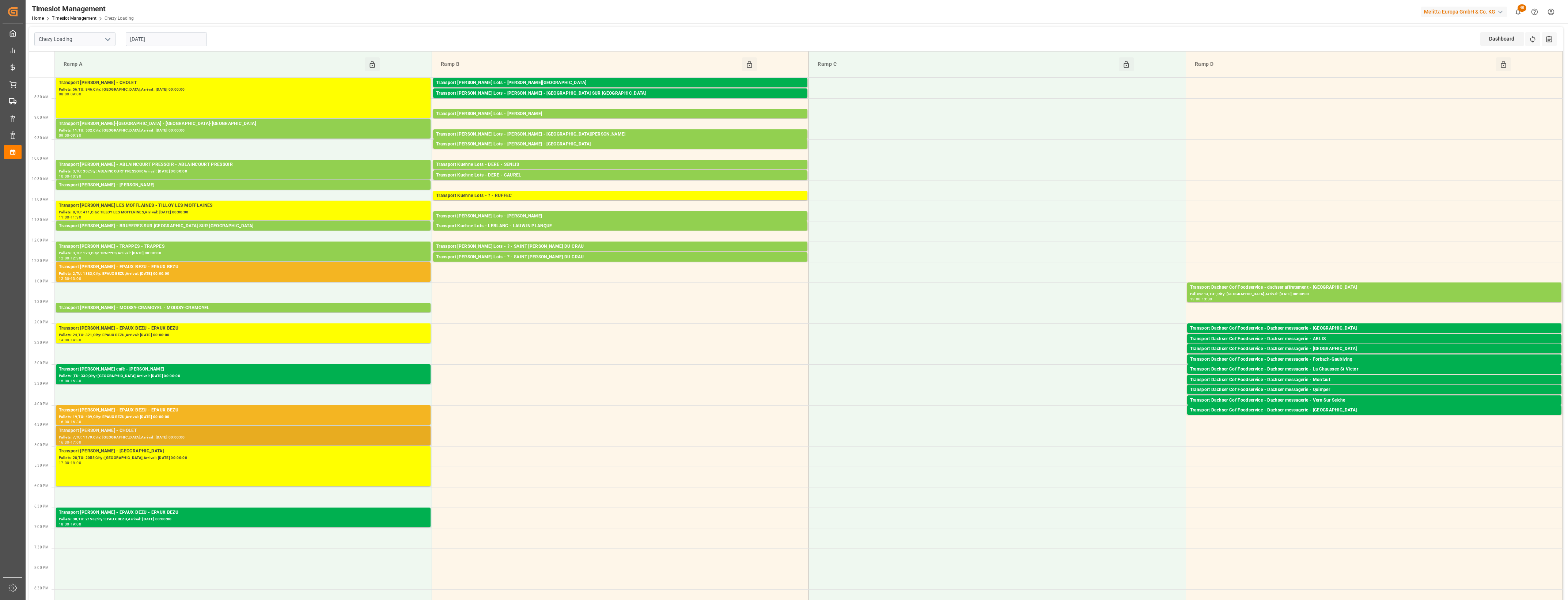
click at [183, 433] on div "Transport [PERSON_NAME] - CHOLET" at bounding box center [243, 431] width 369 height 7
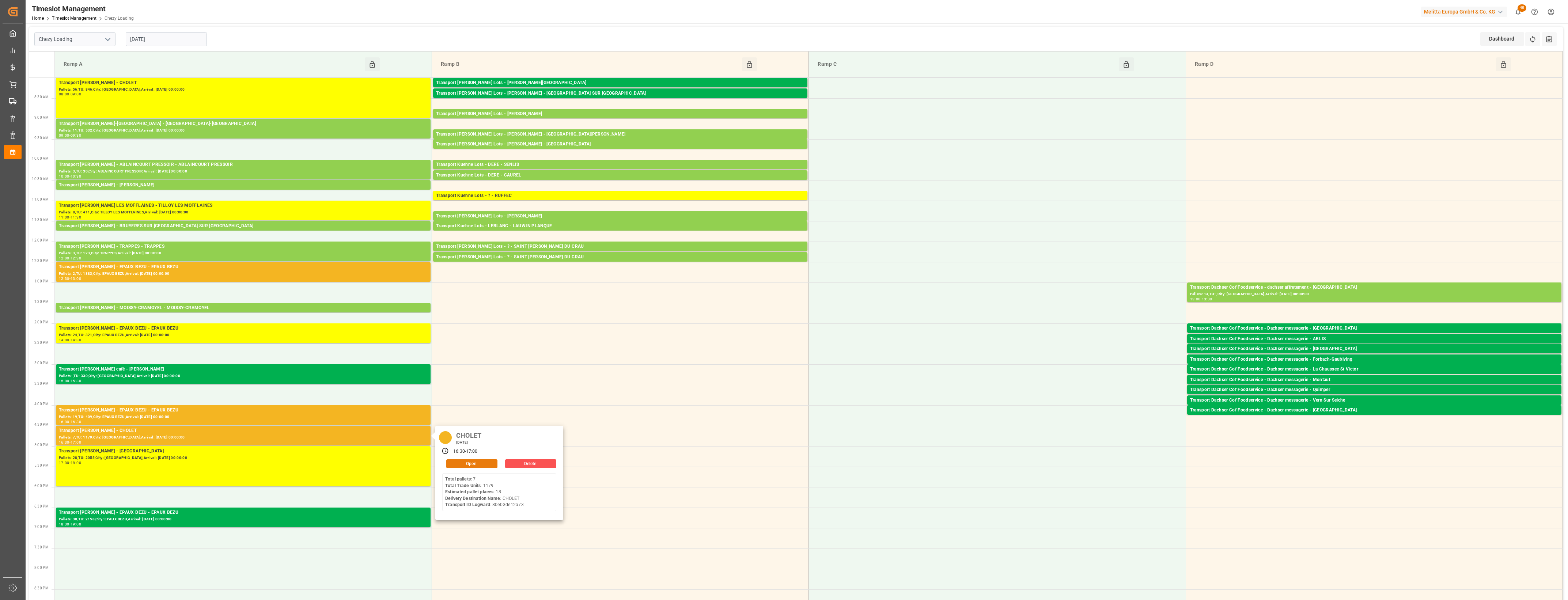
click at [464, 461] on button "Open" at bounding box center [472, 464] width 51 height 9
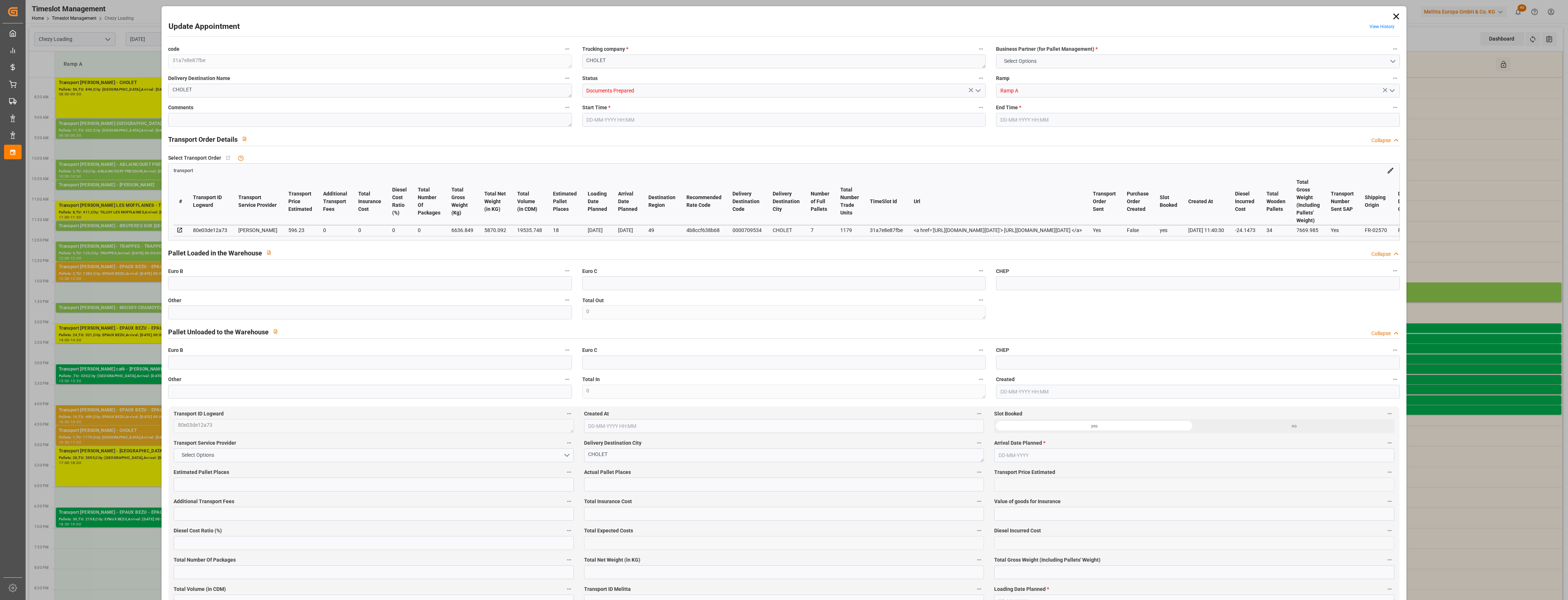
type input "18"
type input "596.23"
type input "0"
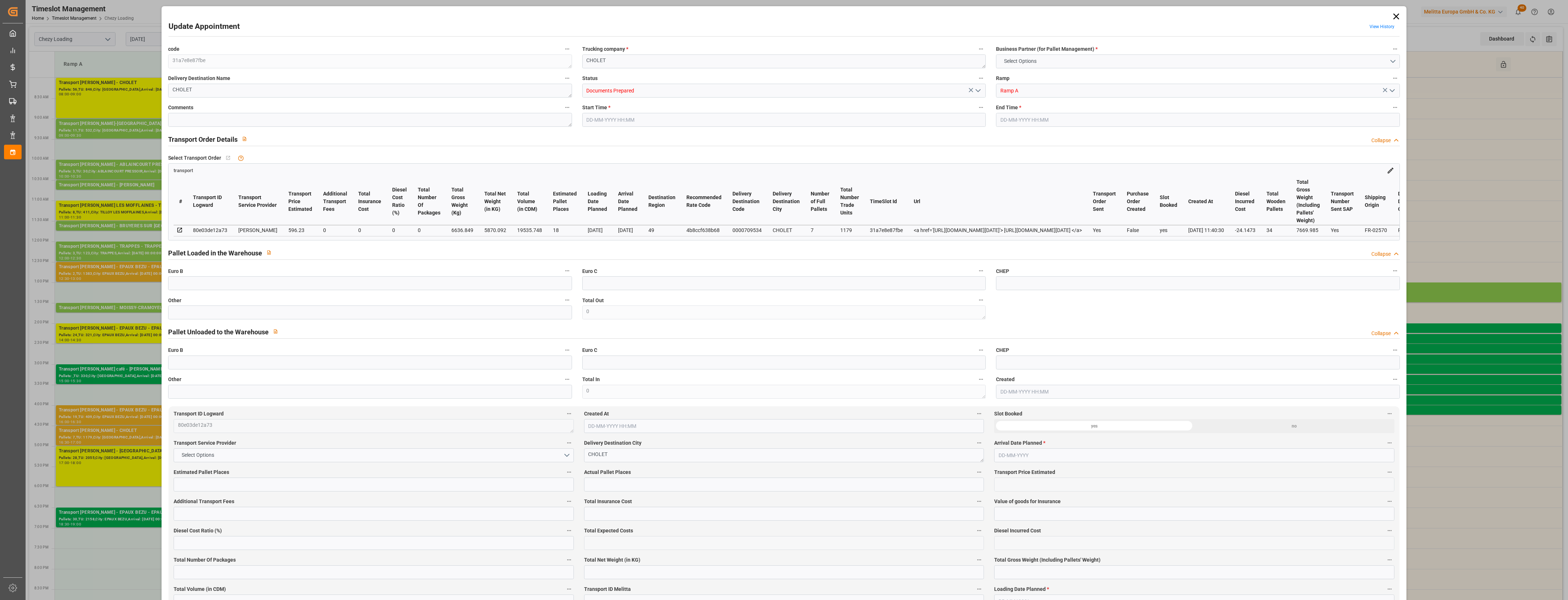
type input "572.0827"
type input "-24.1473"
type input "0"
type input "5870.092"
type input "7669.985"
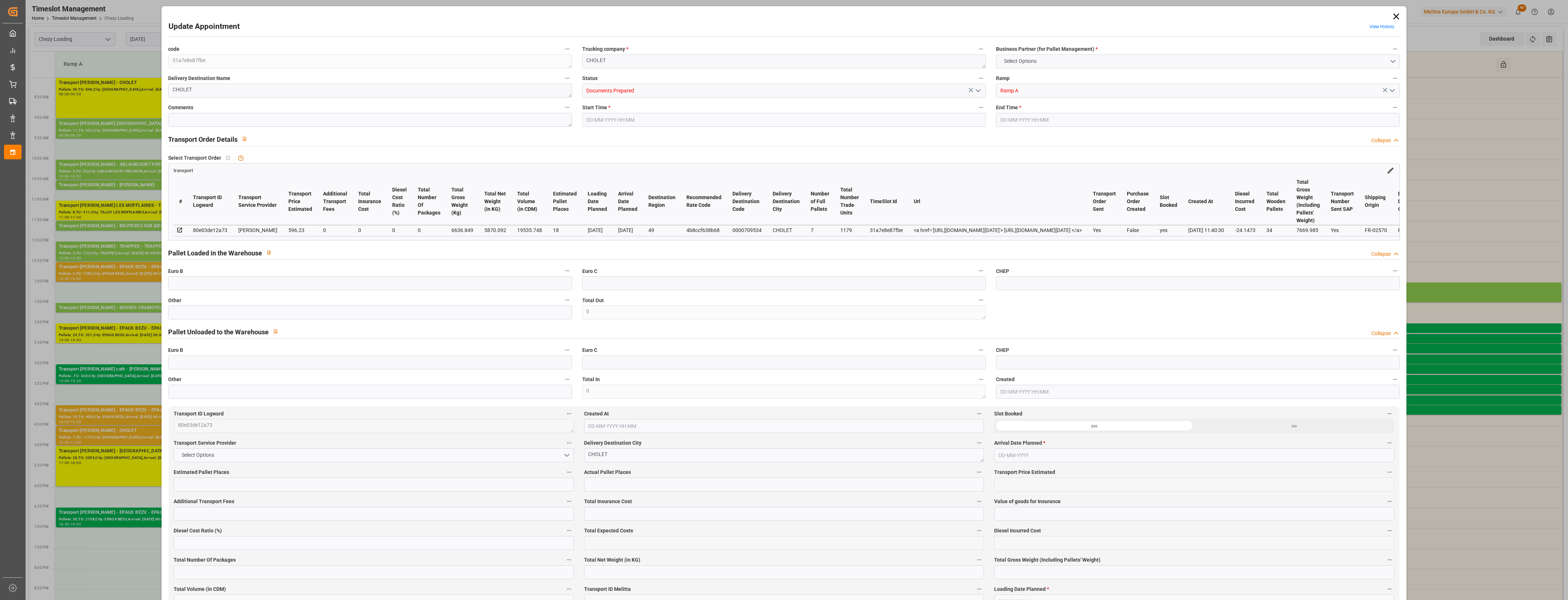
type input "19535.748"
type input "49"
type input "7"
type input "1179"
type input "34"
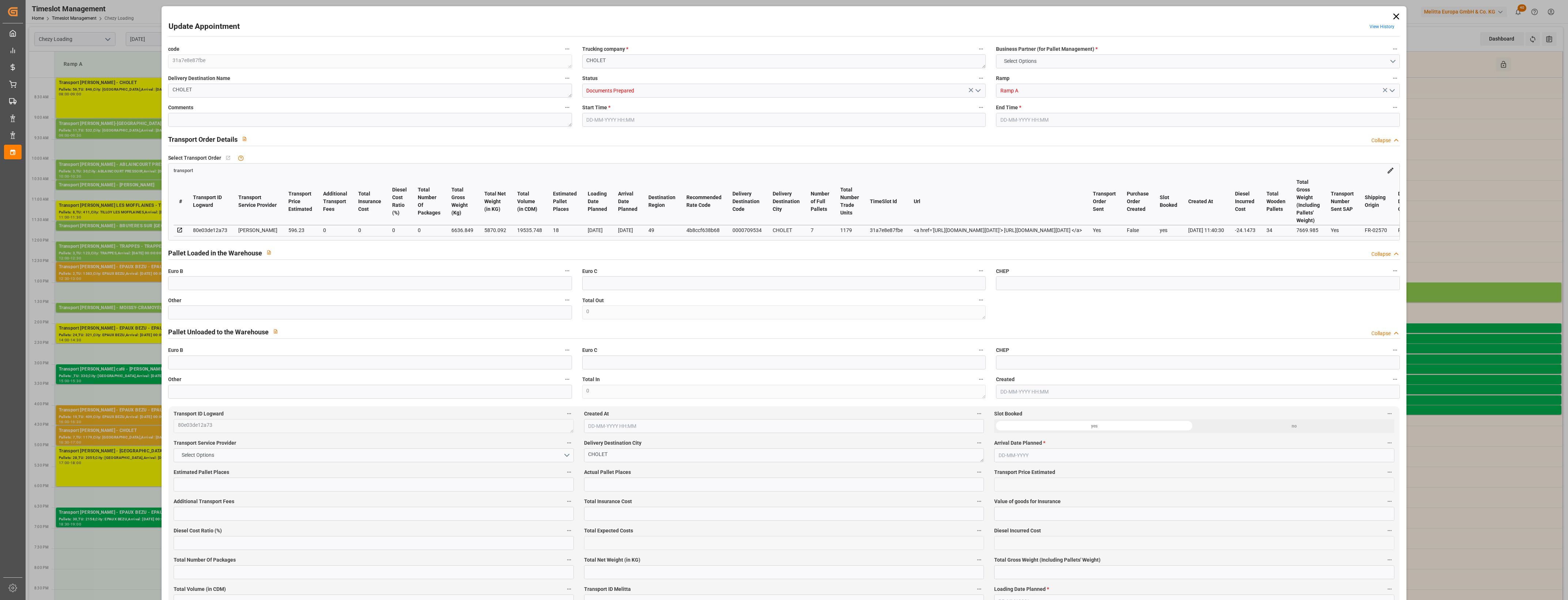
type input "101"
type input "6636.849"
type input "0"
type input "4710.8598"
type input "0"
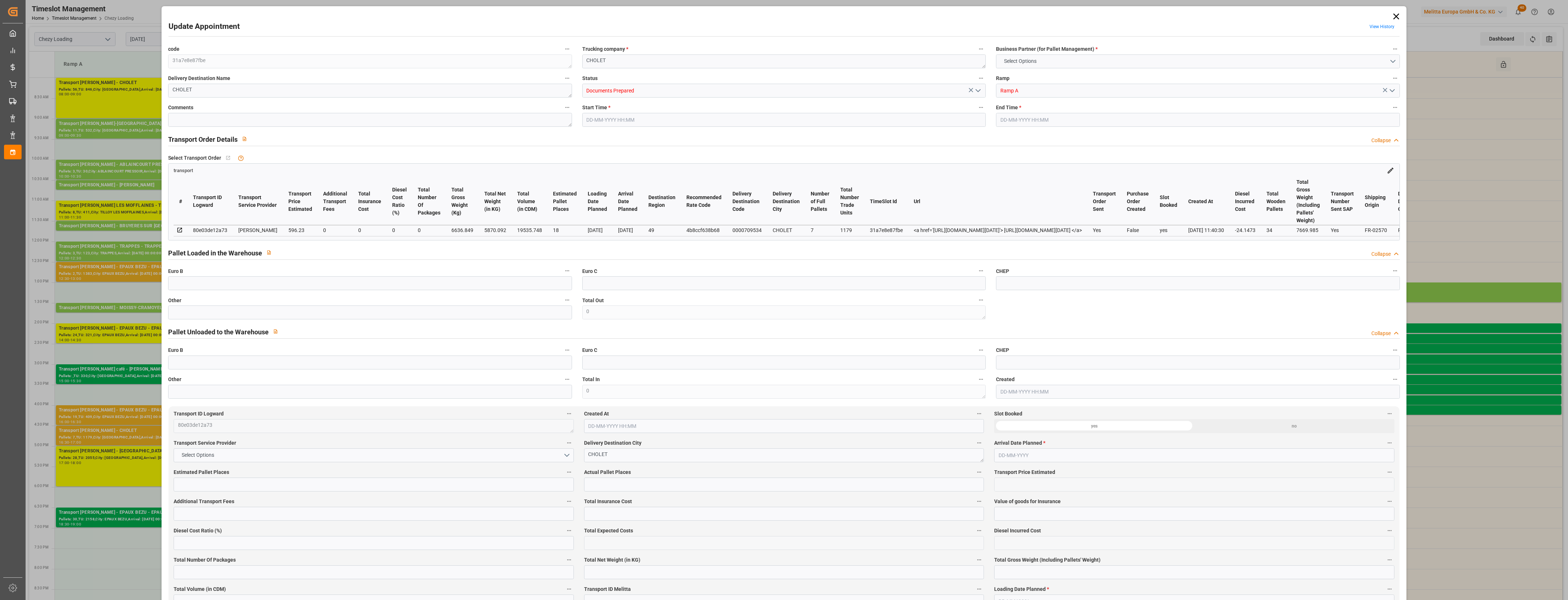
type input "0"
type input "21"
type input "35"
type input "[DATE] 16:30"
type input "[DATE] 17:00"
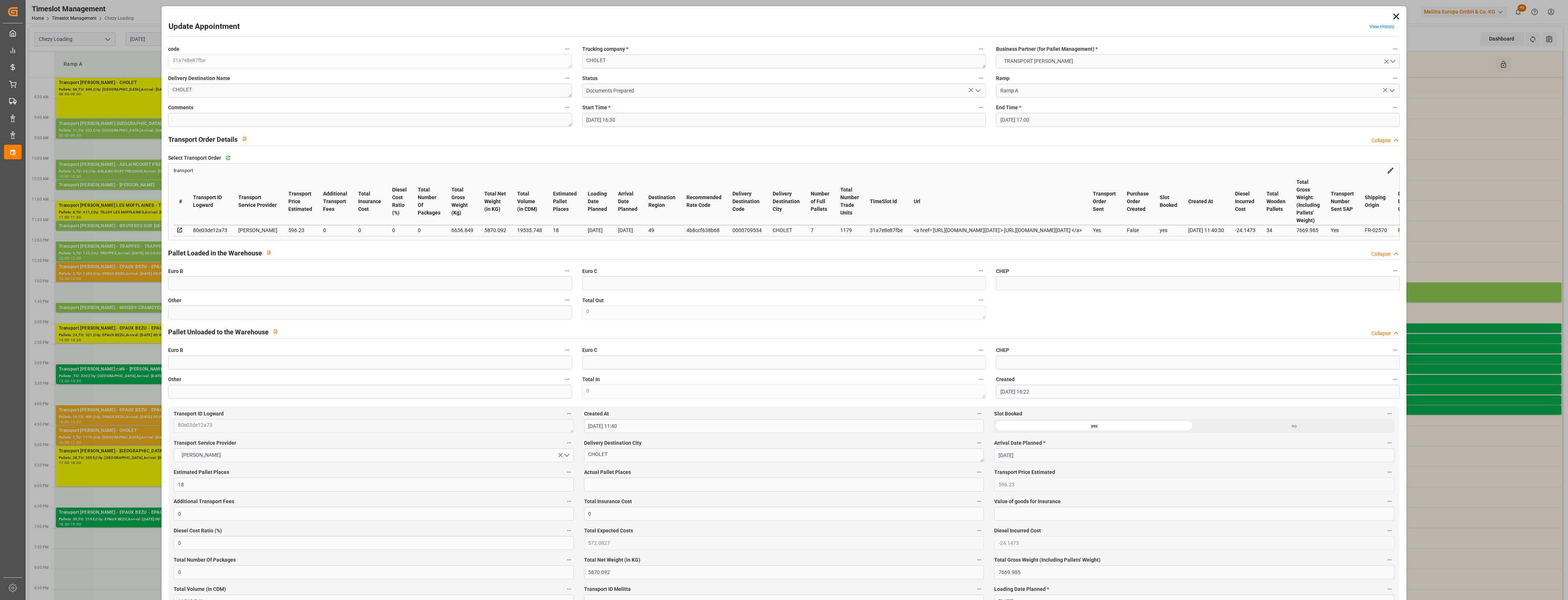
type input "[DATE] 16:22"
type input "[DATE] 11:40"
type input "[DATE]"
click at [1395, 17] on icon at bounding box center [1396, 16] width 10 height 10
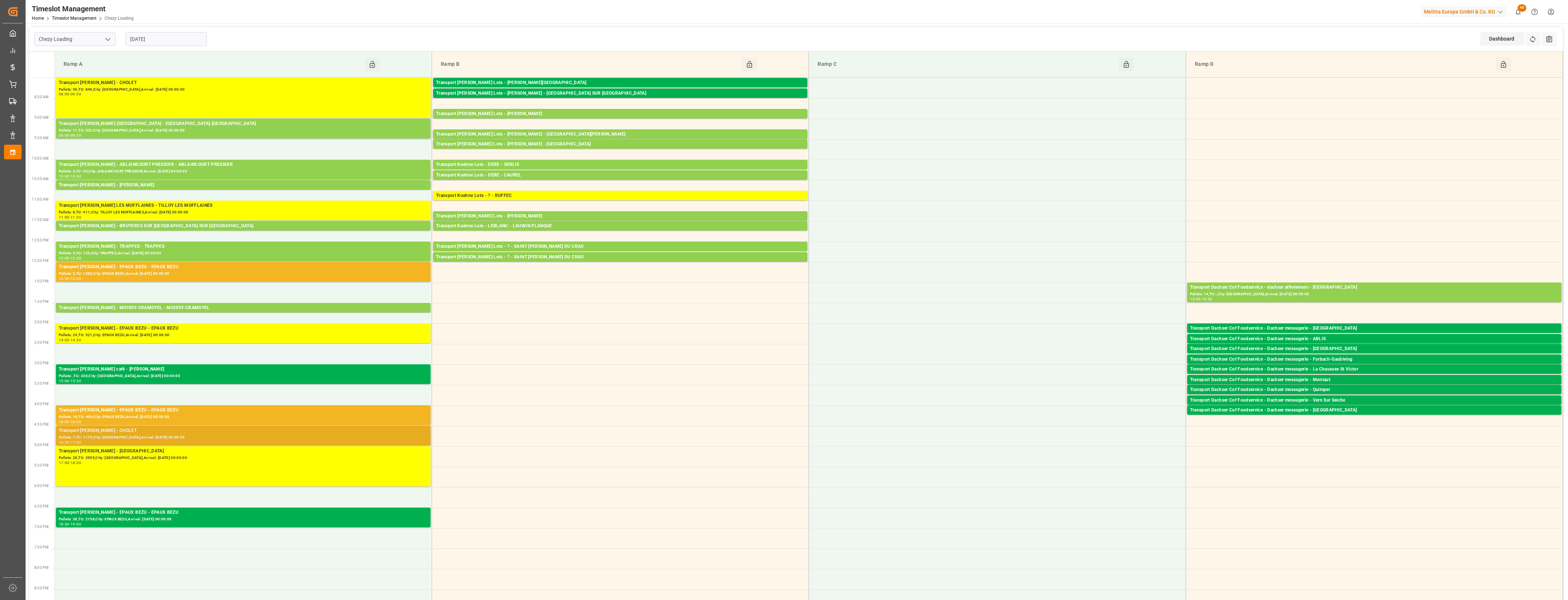
click at [85, 431] on div "Transport [PERSON_NAME] - CHOLET" at bounding box center [243, 431] width 369 height 7
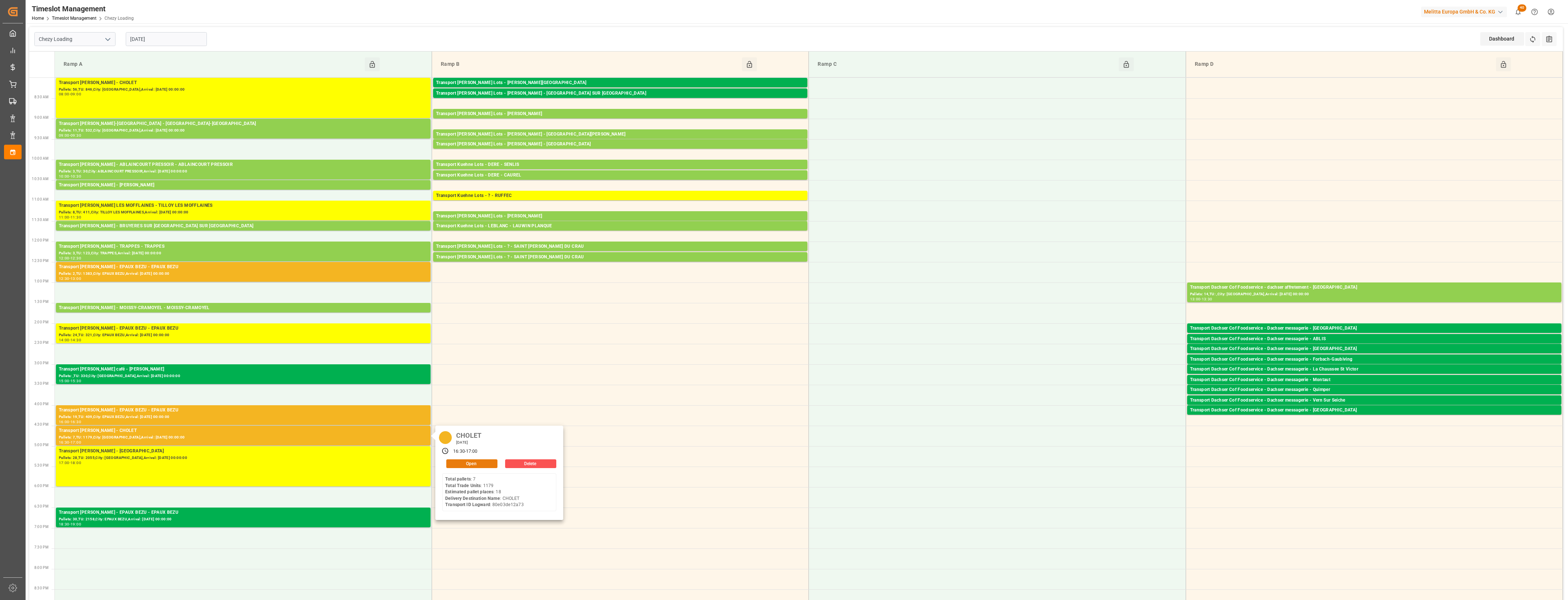
click at [491, 459] on button "Open" at bounding box center [472, 464] width 51 height 9
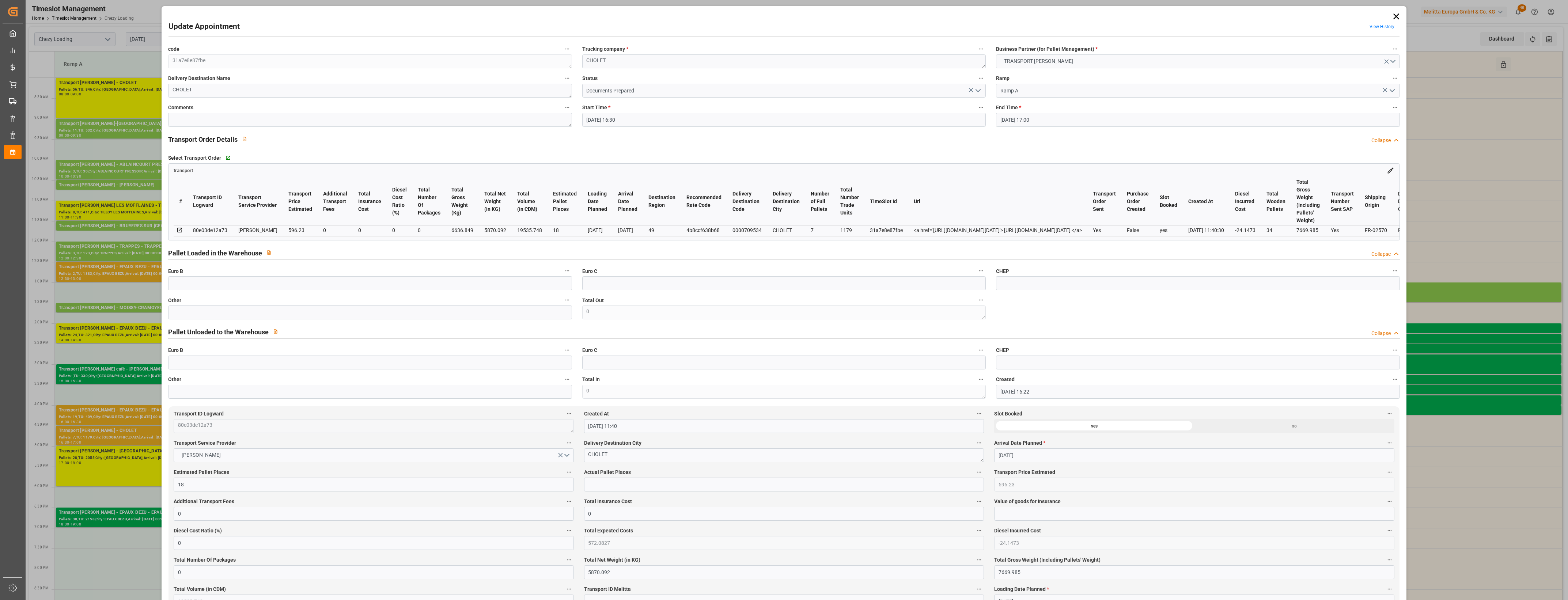
type input "[DATE] 16:30"
type input "[DATE] 17:00"
type input "[DATE] 16:22"
type input "[DATE] 11:40"
type input "[DATE]"
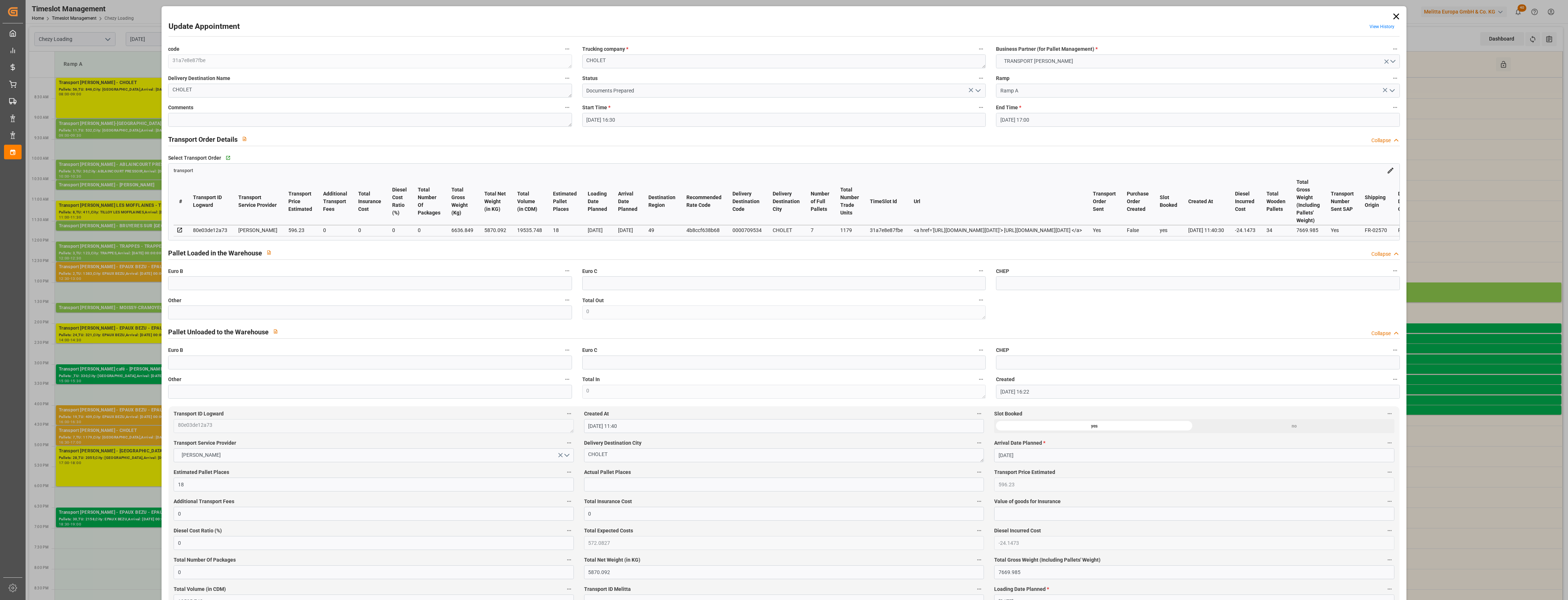
type input "[DATE]"
click at [1395, 16] on icon at bounding box center [1396, 16] width 10 height 10
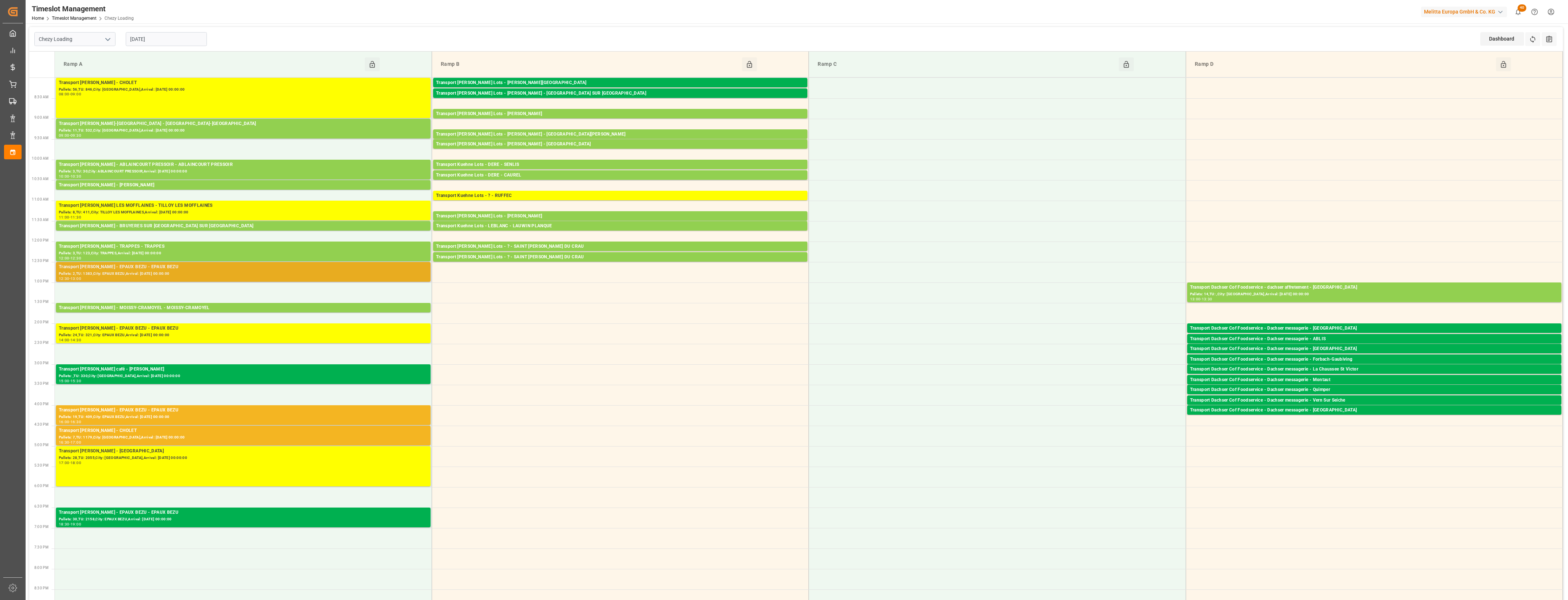
click at [179, 277] on div "12:30 - 13:00" at bounding box center [243, 279] width 369 height 4
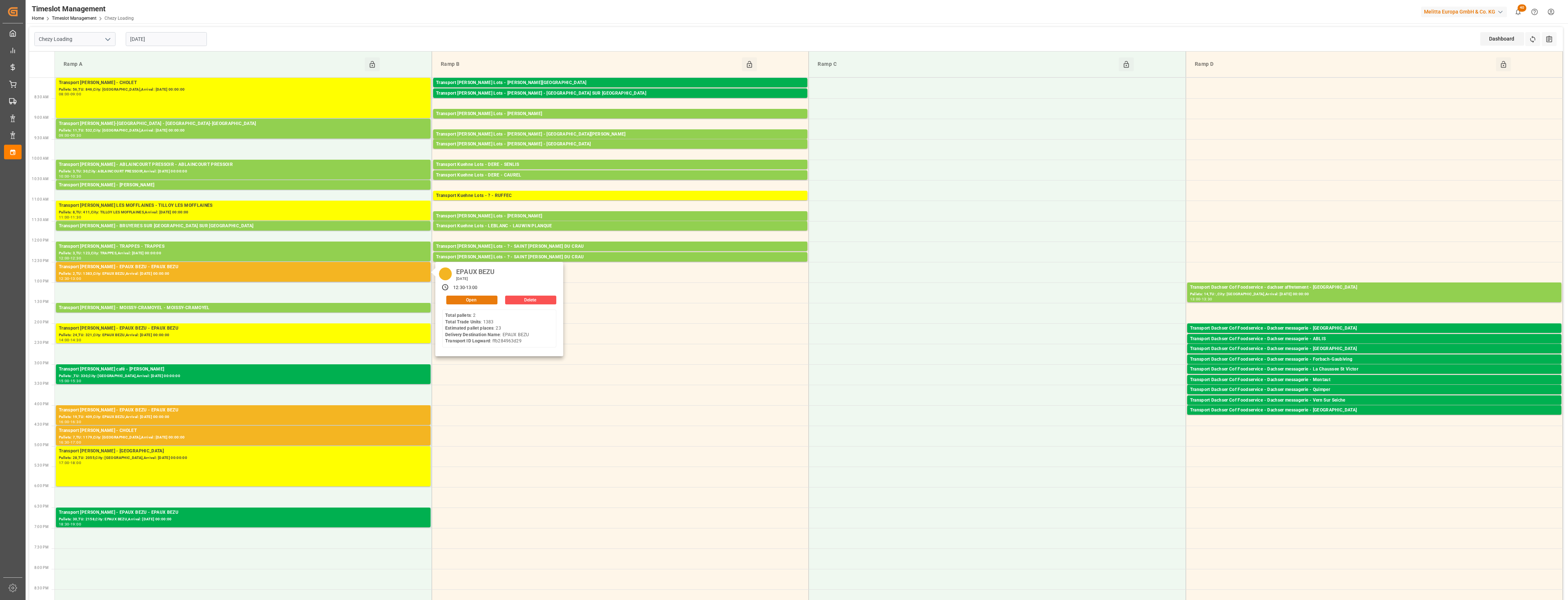
click at [472, 301] on button "Open" at bounding box center [472, 300] width 51 height 9
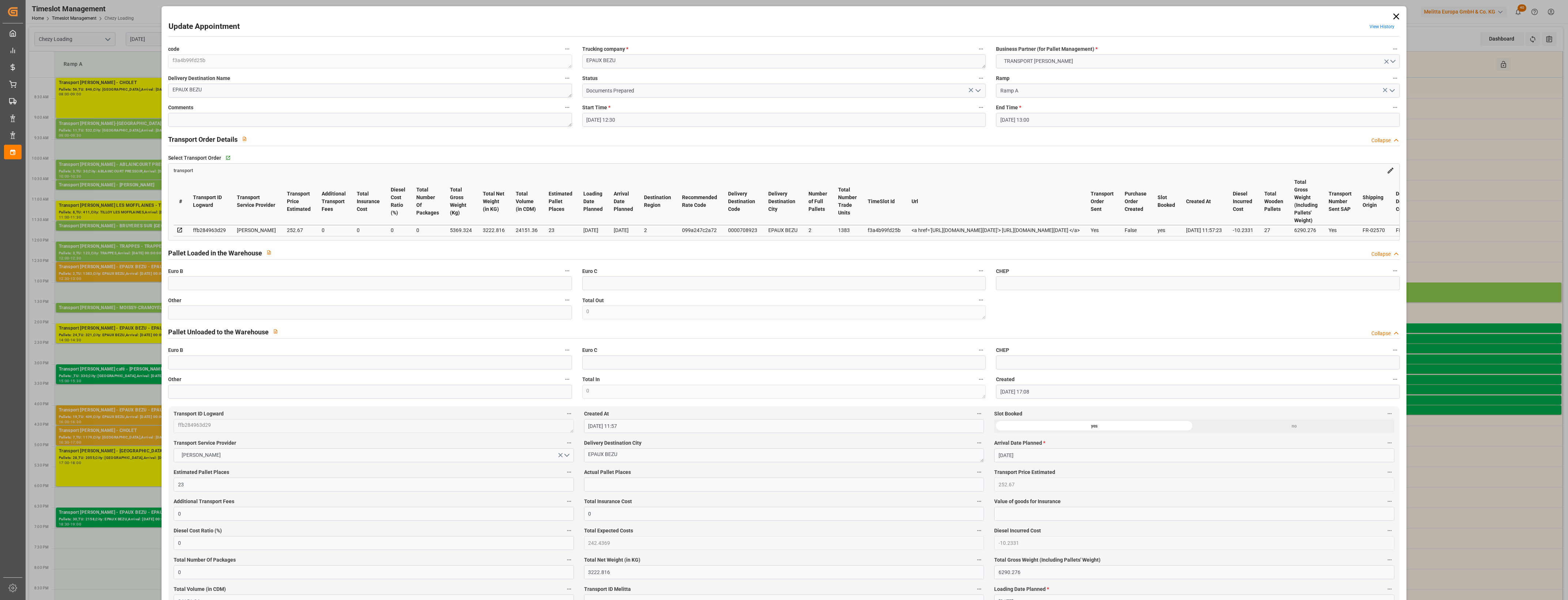
type input "[DATE] 12:30"
type input "[DATE] 13:00"
type input "[DATE] 17:08"
type input "[DATE] 11:57"
type input "[DATE]"
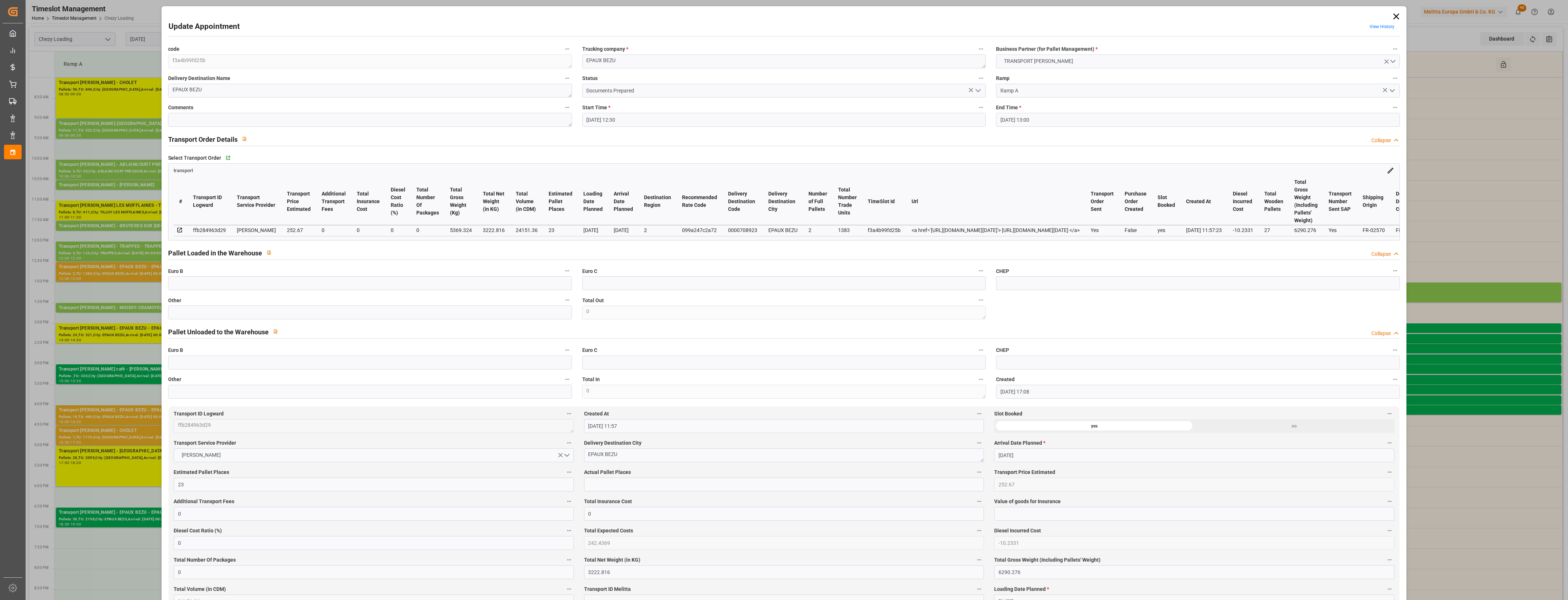
type input "[DATE]"
click at [1396, 13] on icon at bounding box center [1396, 16] width 6 height 6
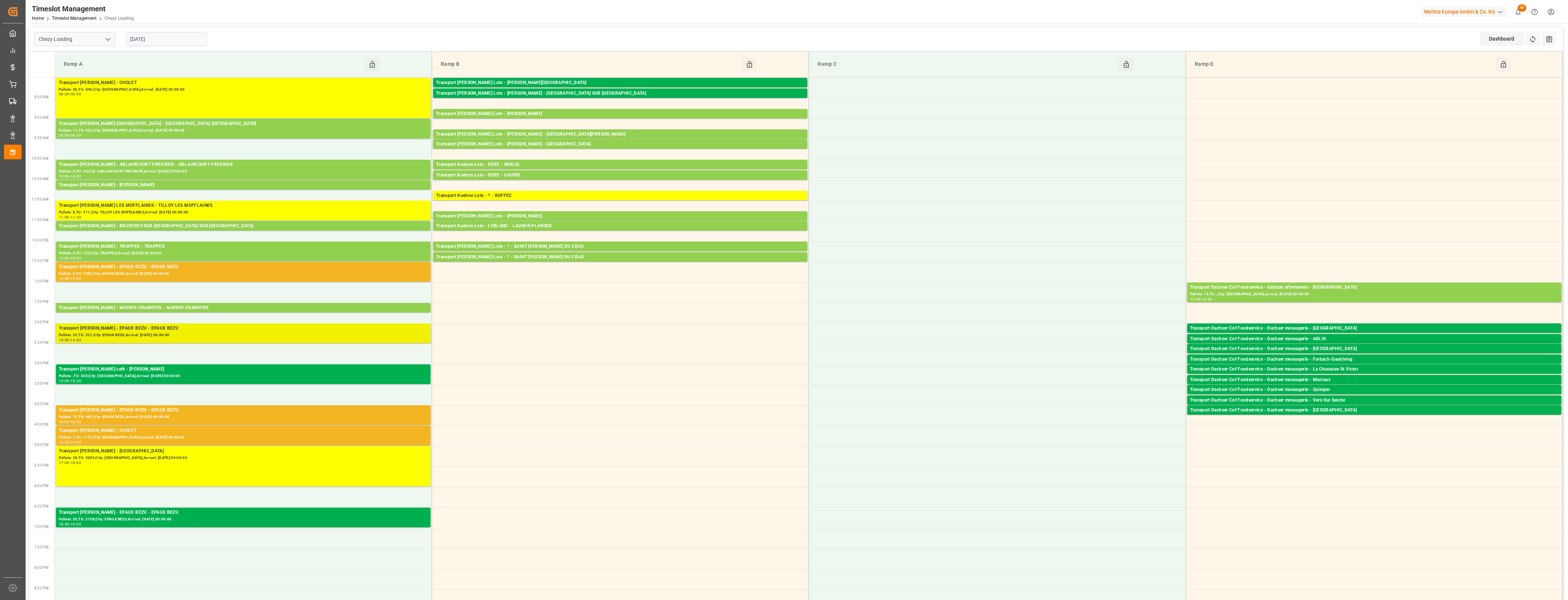
click at [150, 332] on div "Pallets: 24,TU: 321,City: EPAUX BEZU,Arrival: [DATE] 00:00:00" at bounding box center [243, 335] width 369 height 6
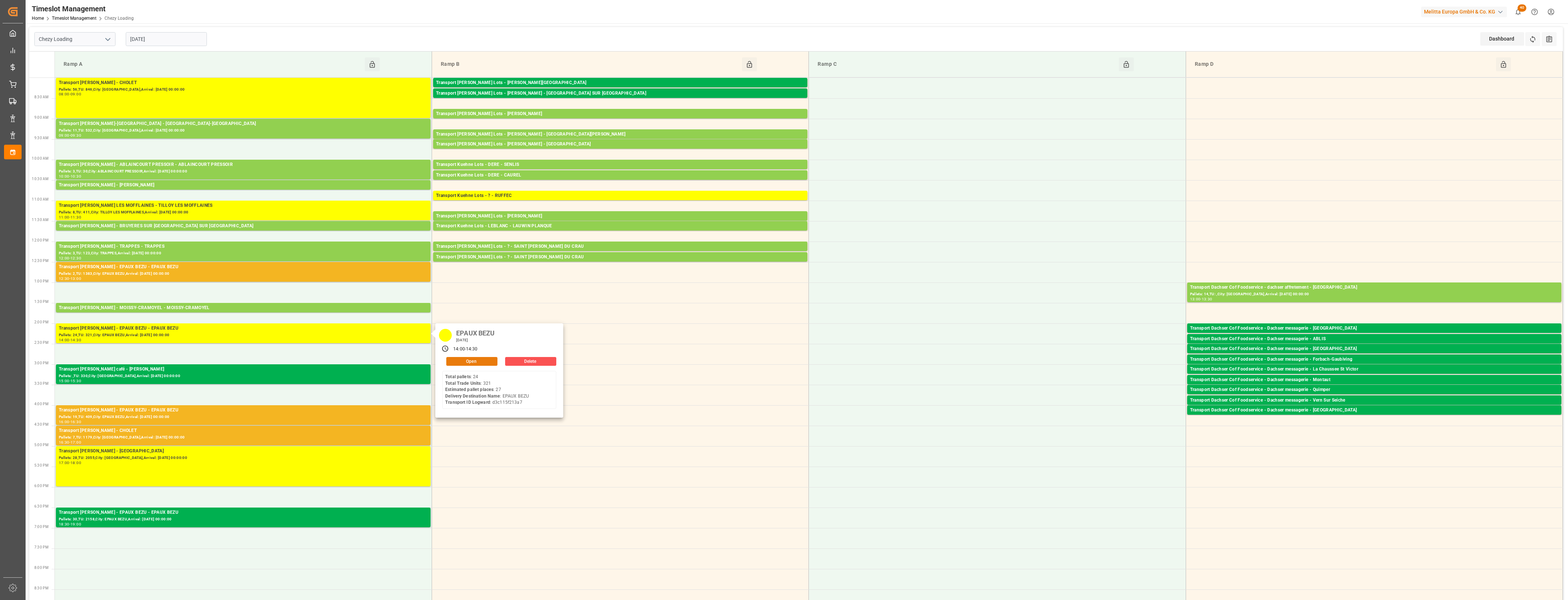
click at [489, 361] on button "Open" at bounding box center [472, 361] width 51 height 9
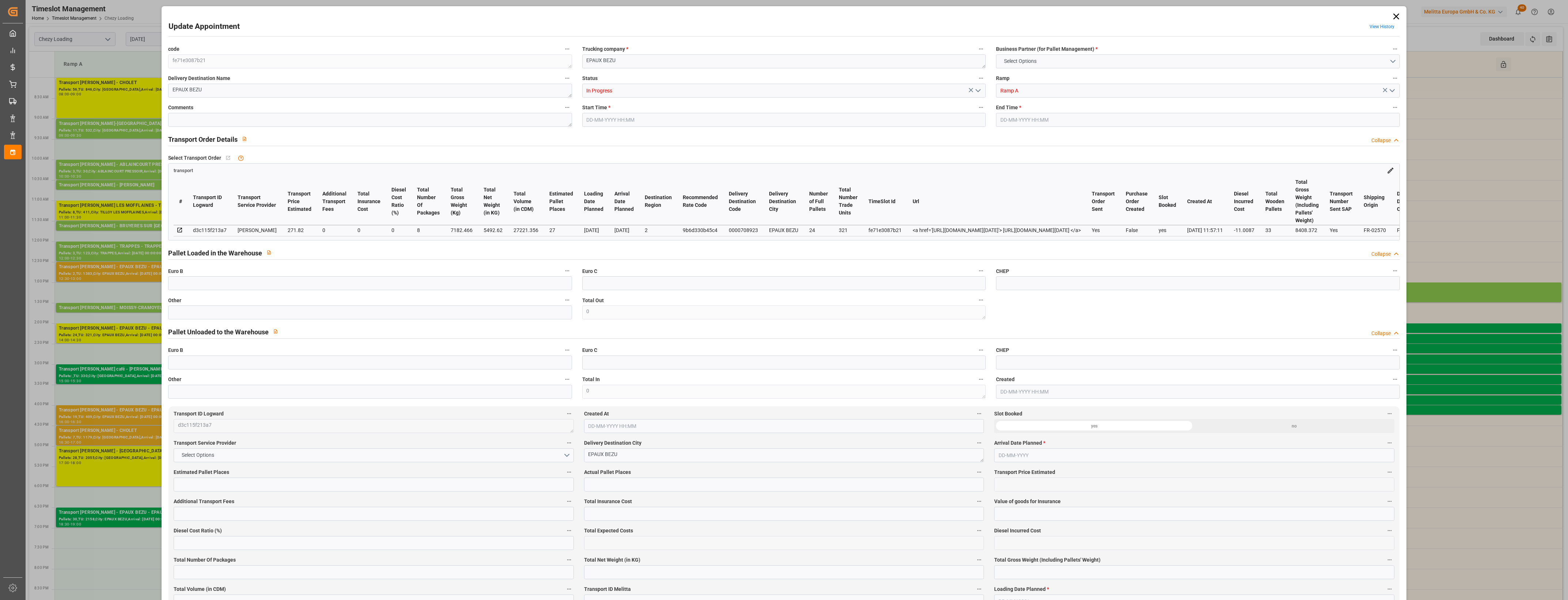
type input "27"
type input "271.82"
type input "0"
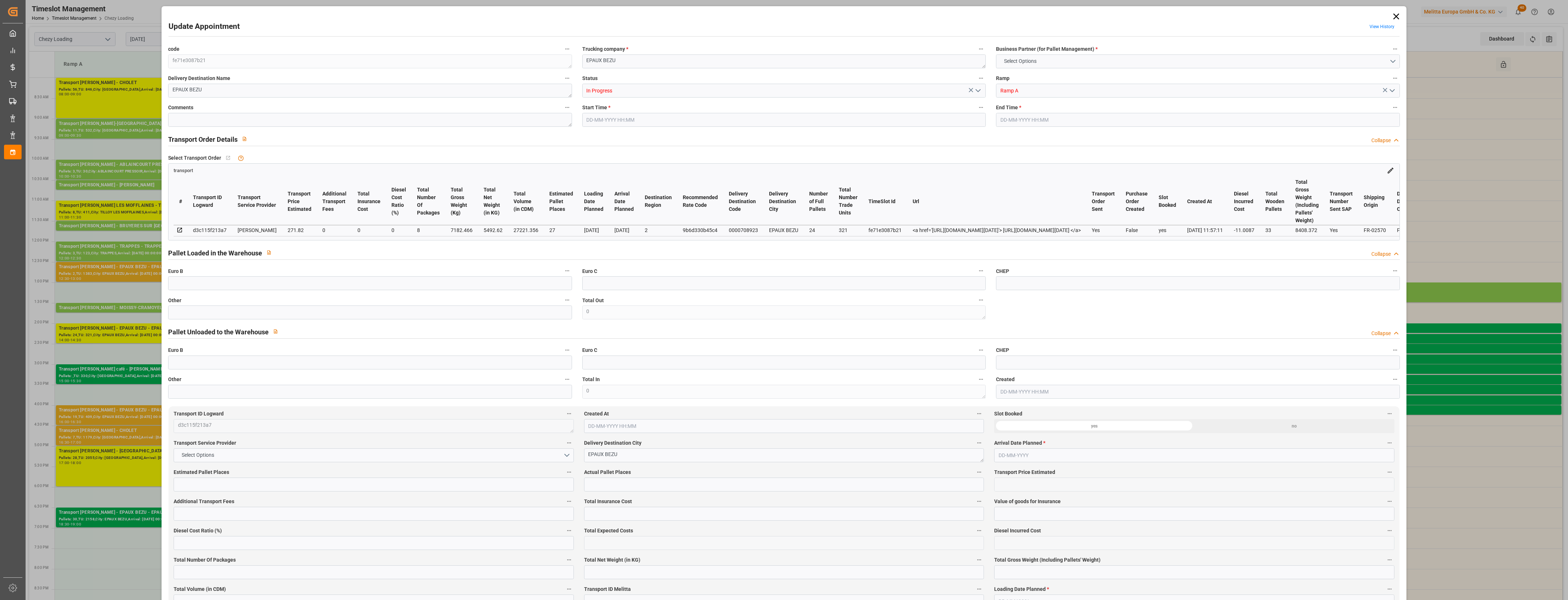
type input "260.8113"
type input "-11.0087"
type input "8"
type input "5492.62"
type input "8408.372"
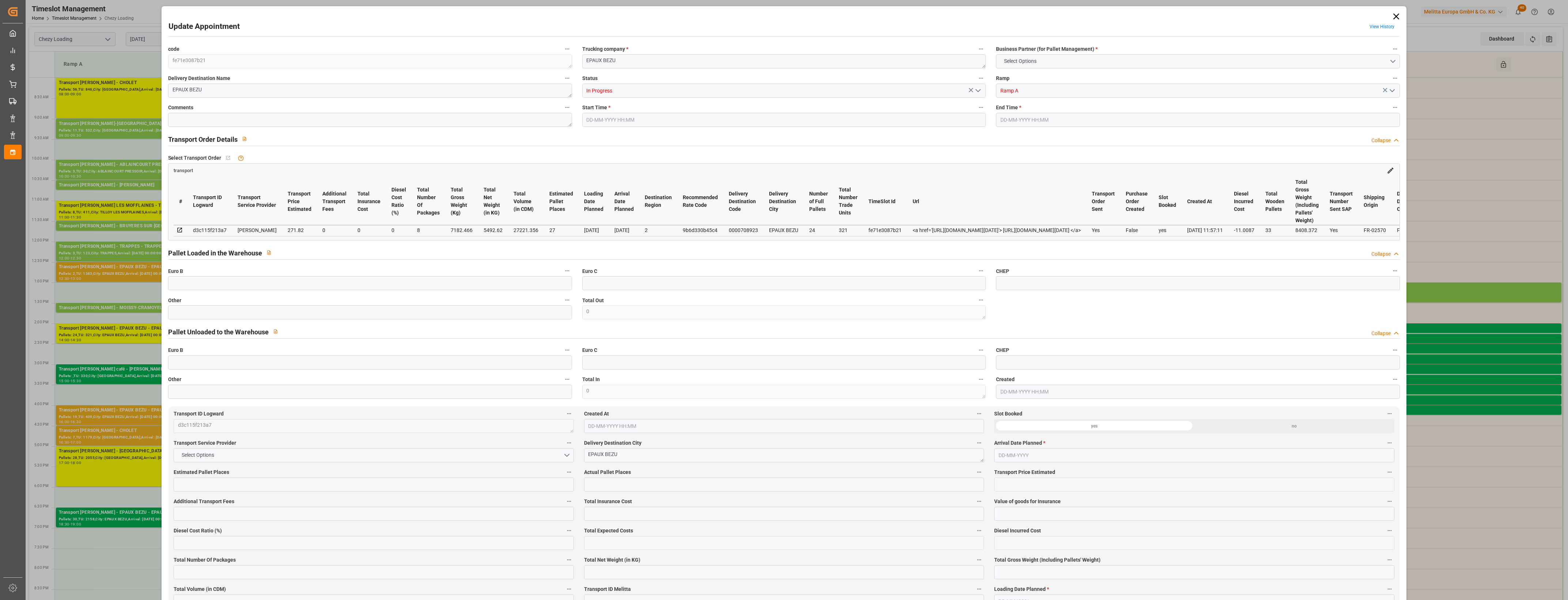
type input "27221.356"
type input "2"
type input "24"
type input "321"
type input "33"
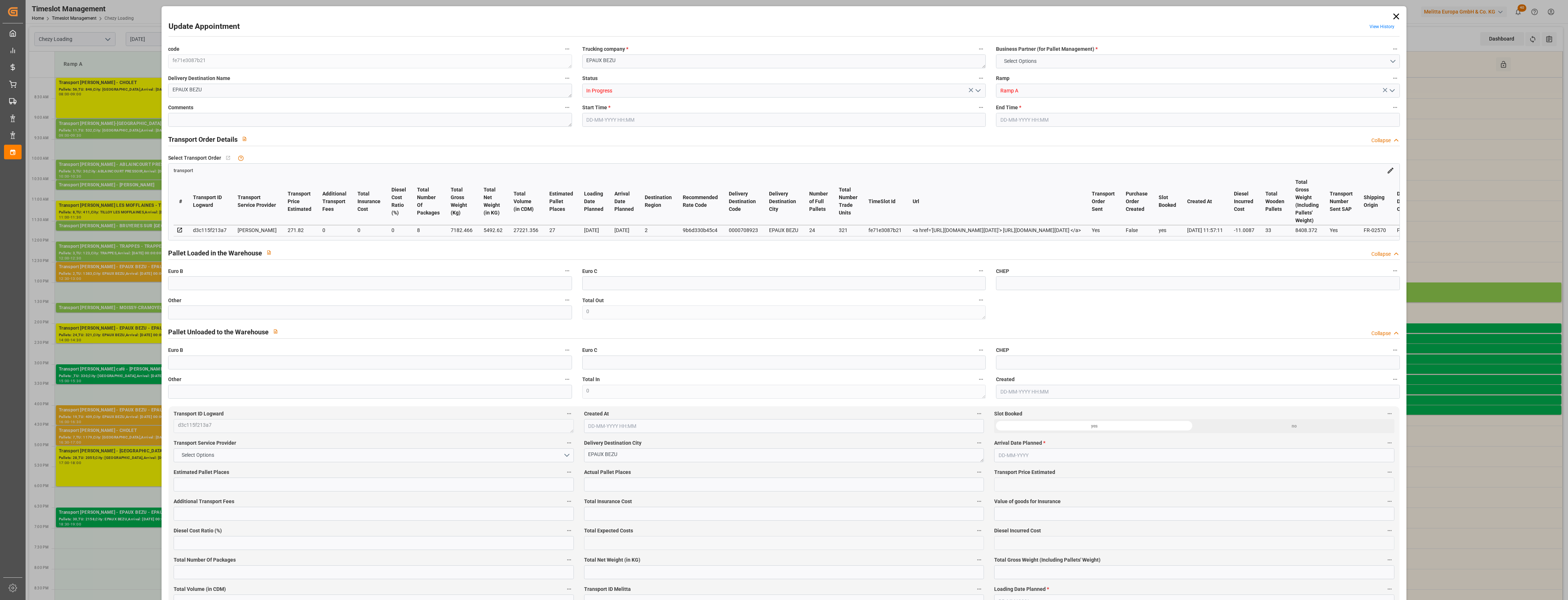
type input "101"
type input "7182.466"
type input "0"
type input "4710.8598"
type input "0"
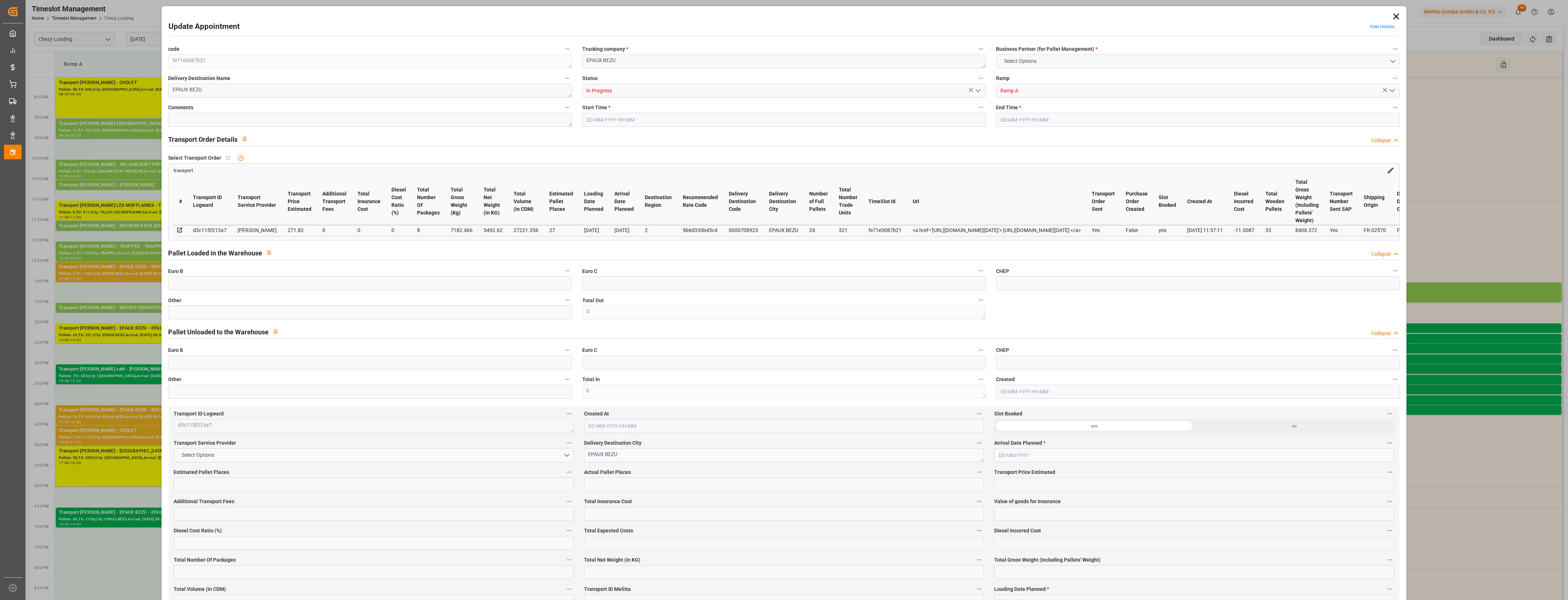
type input "0"
type input "21"
type input "35"
type input "[DATE] 14:00"
type input "[DATE] 14:30"
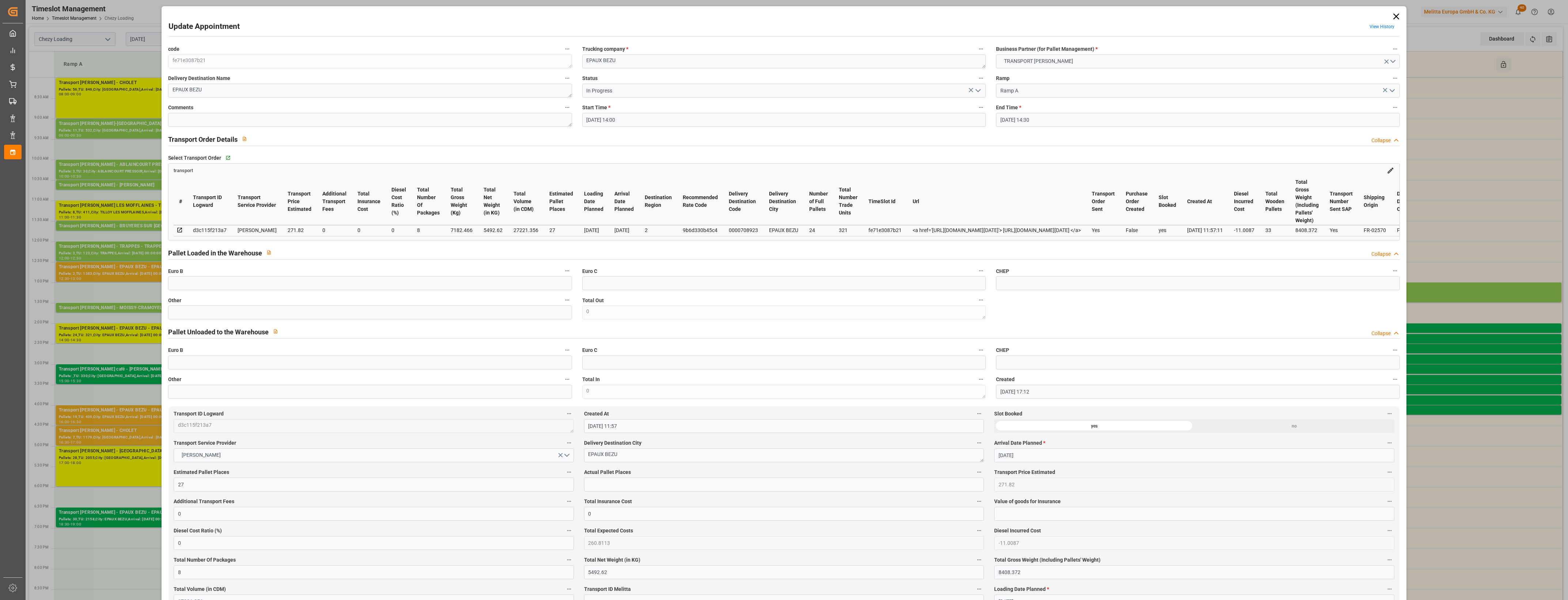
type input "[DATE] 17:12"
type input "[DATE] 11:57"
type input "[DATE]"
click at [1394, 16] on icon at bounding box center [1396, 16] width 6 height 6
